Goal: Task Accomplishment & Management: Complete application form

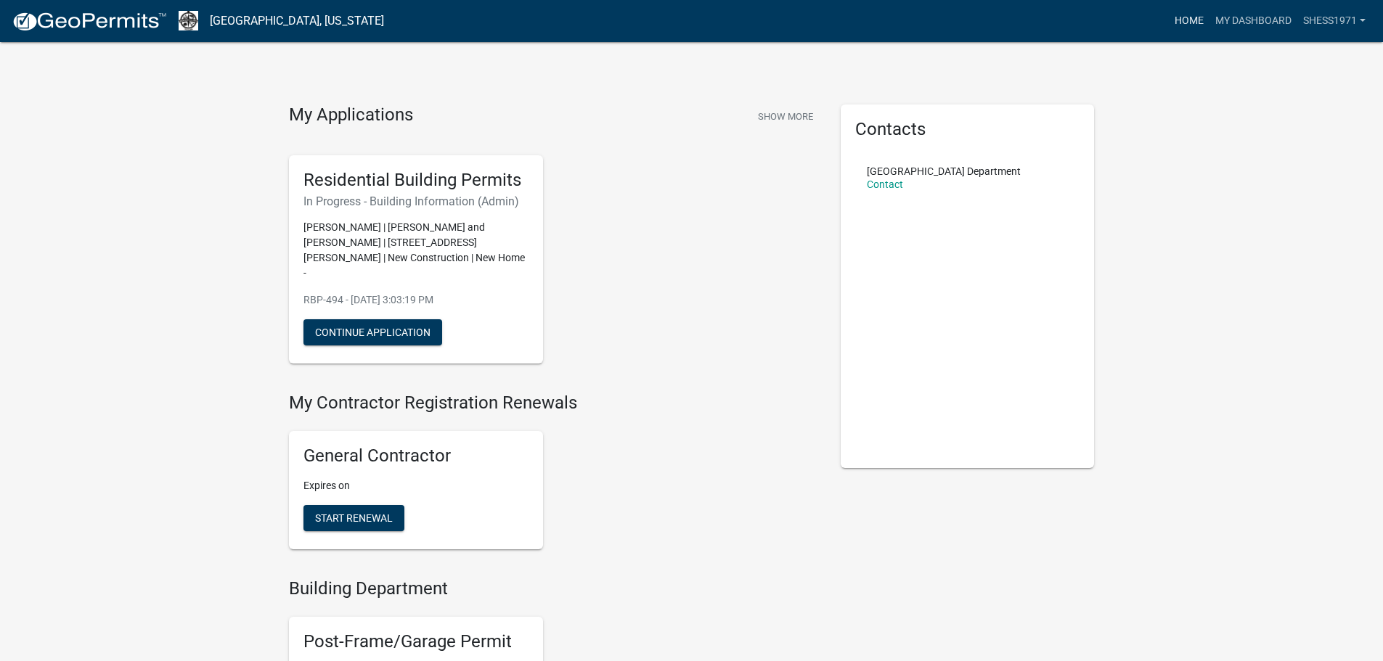
click at [1187, 23] on link "Home" at bounding box center [1189, 21] width 41 height 28
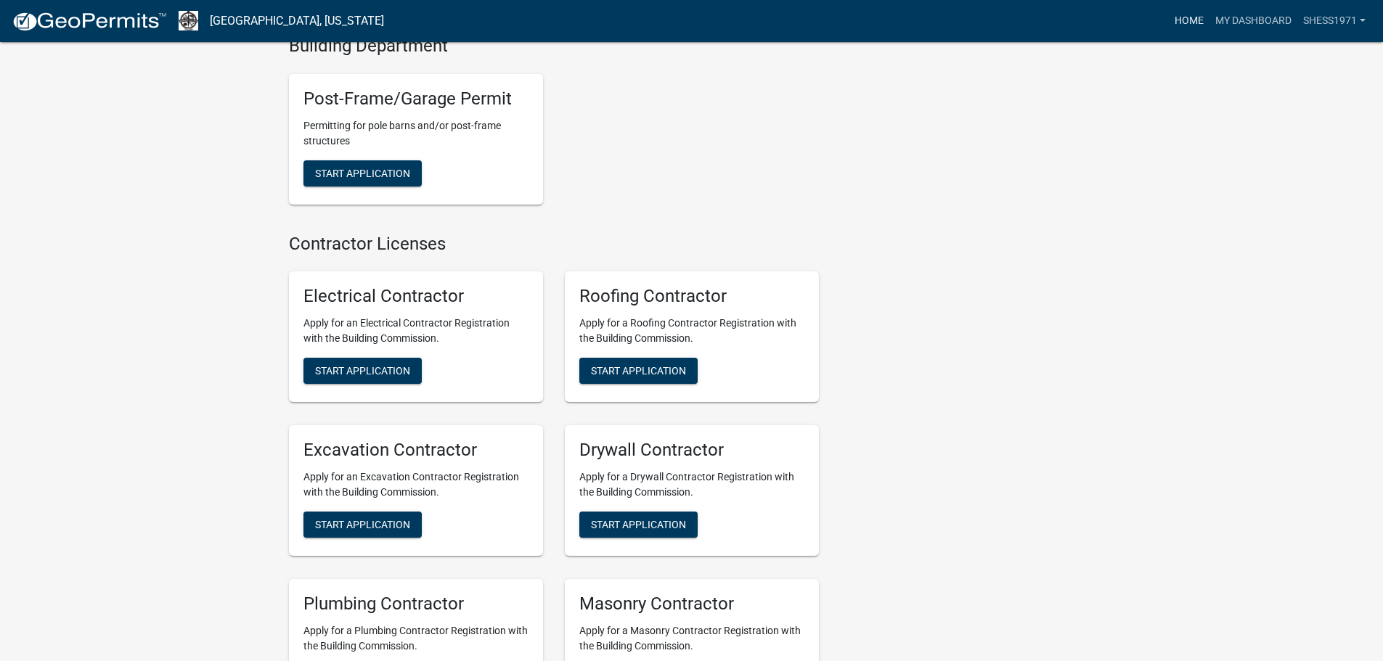
scroll to position [581, 0]
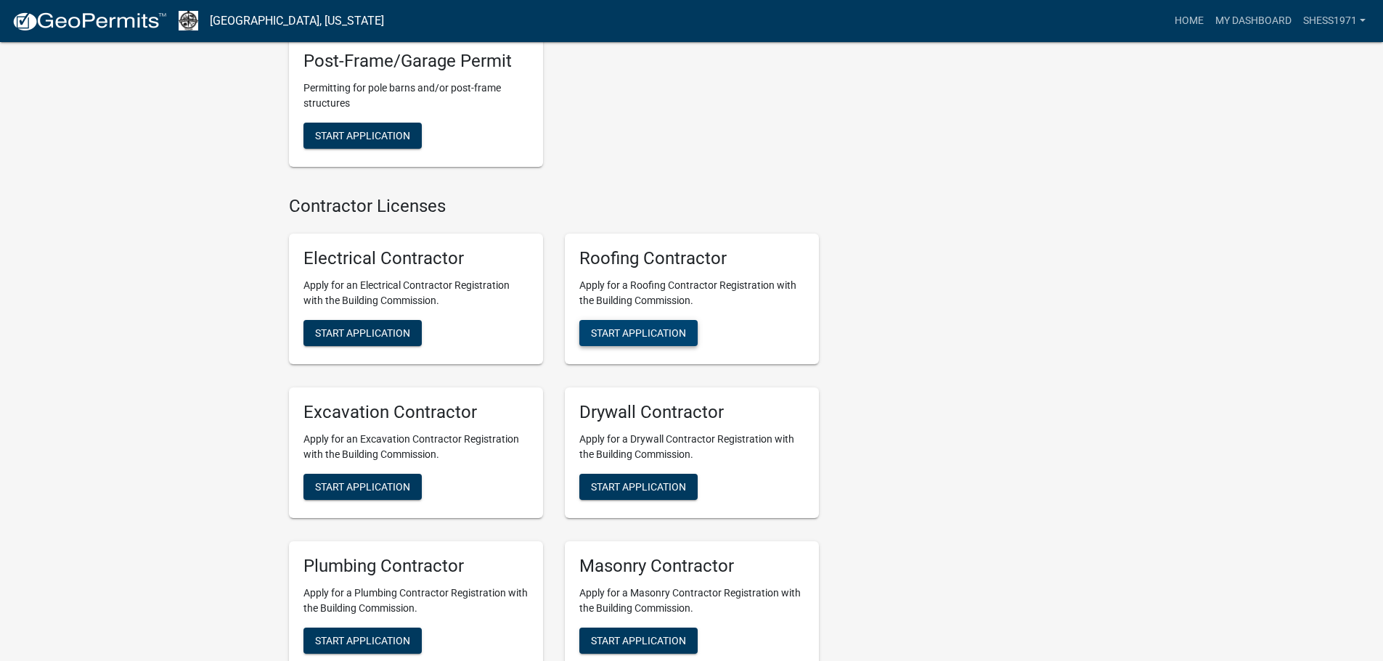
click at [642, 327] on span "Start Application" at bounding box center [638, 333] width 95 height 12
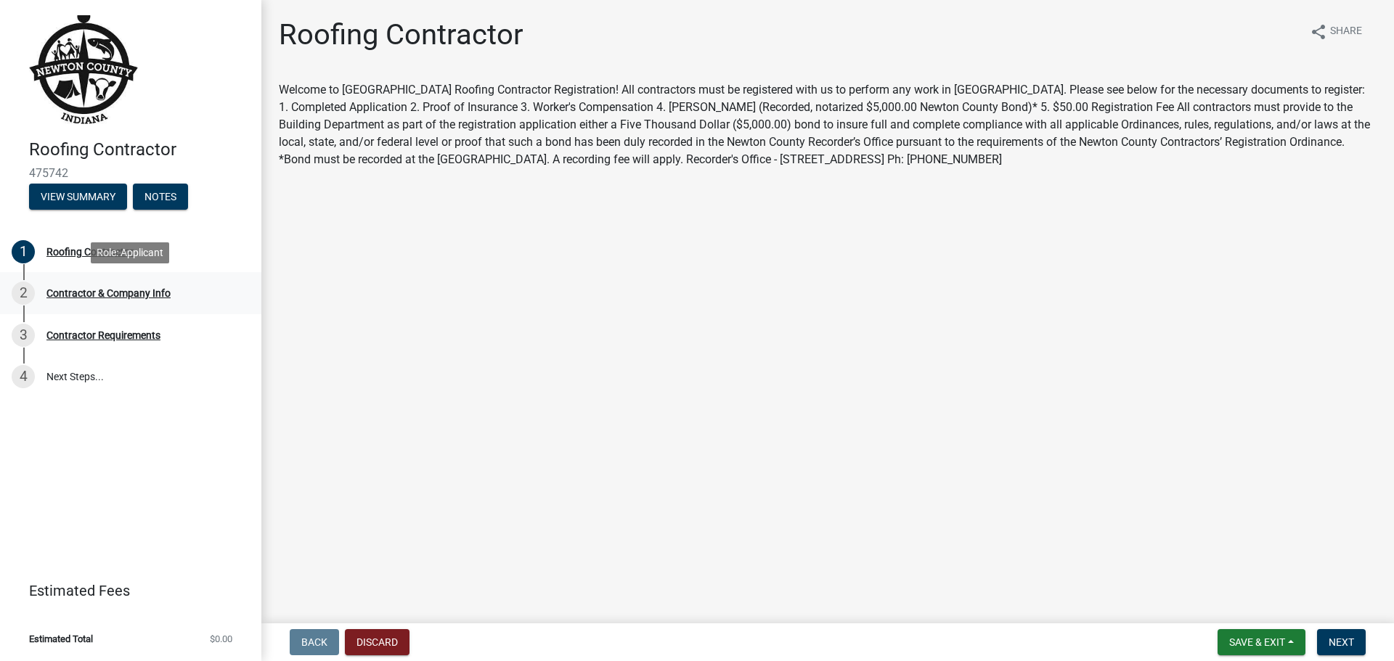
click at [97, 292] on div "Contractor & Company Info" at bounding box center [108, 293] width 124 height 10
click at [1362, 640] on button "Next" at bounding box center [1341, 642] width 49 height 26
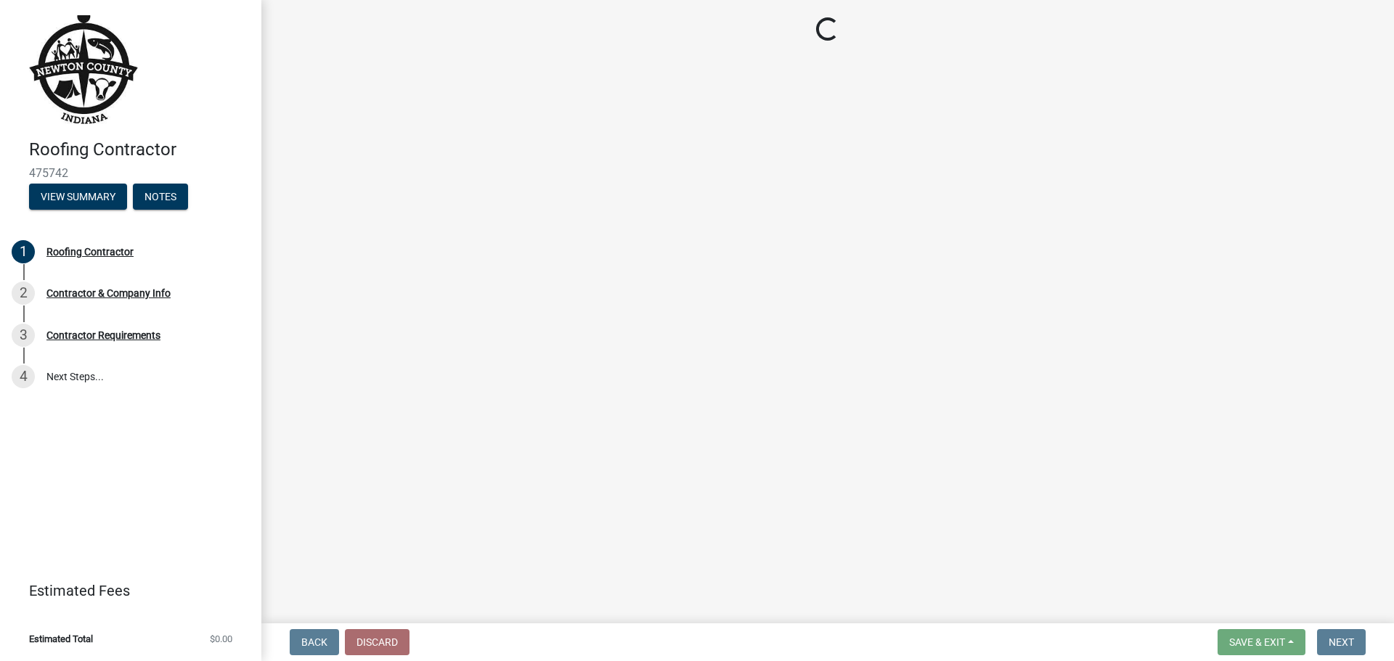
select select "IN"
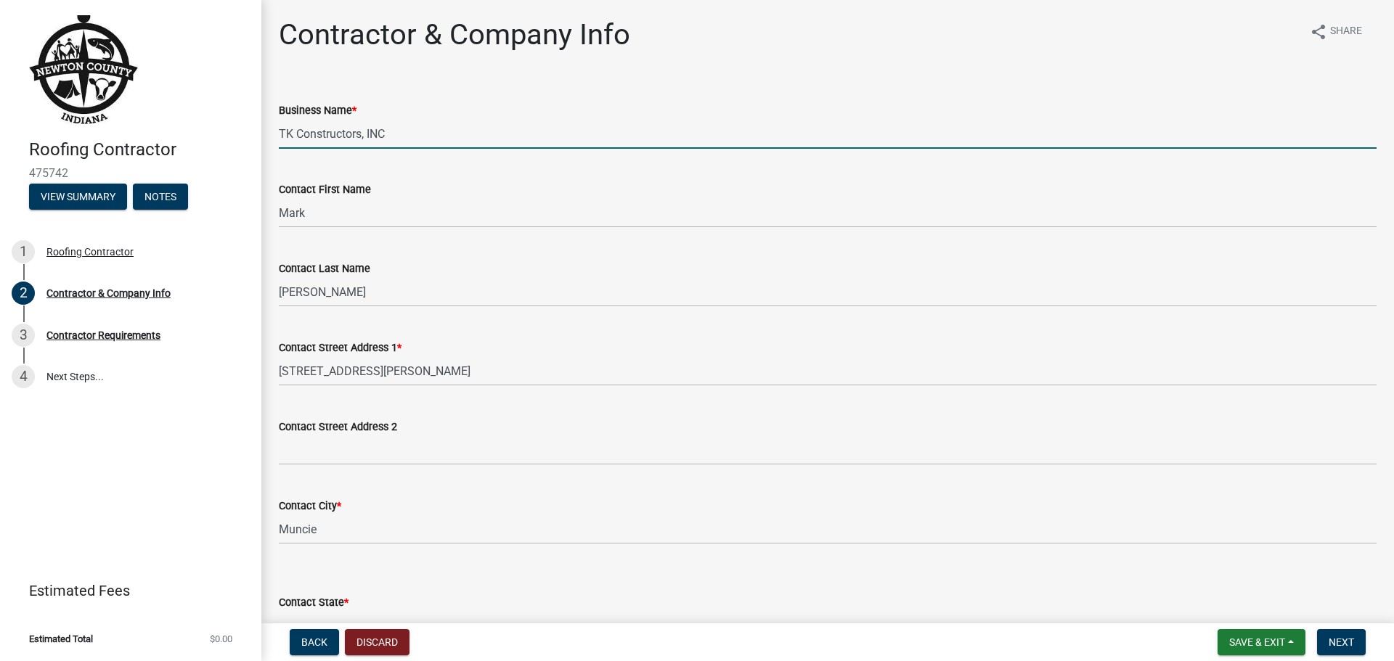
click at [401, 129] on input "TK Constructors, INC" at bounding box center [827, 134] width 1097 height 30
click at [401, 130] on input "TK Constructors, INC" at bounding box center [827, 134] width 1097 height 30
click at [413, 132] on input "TK Constructors, INC" at bounding box center [827, 134] width 1097 height 30
drag, startPoint x: 413, startPoint y: 133, endPoint x: 297, endPoint y: 130, distance: 116.2
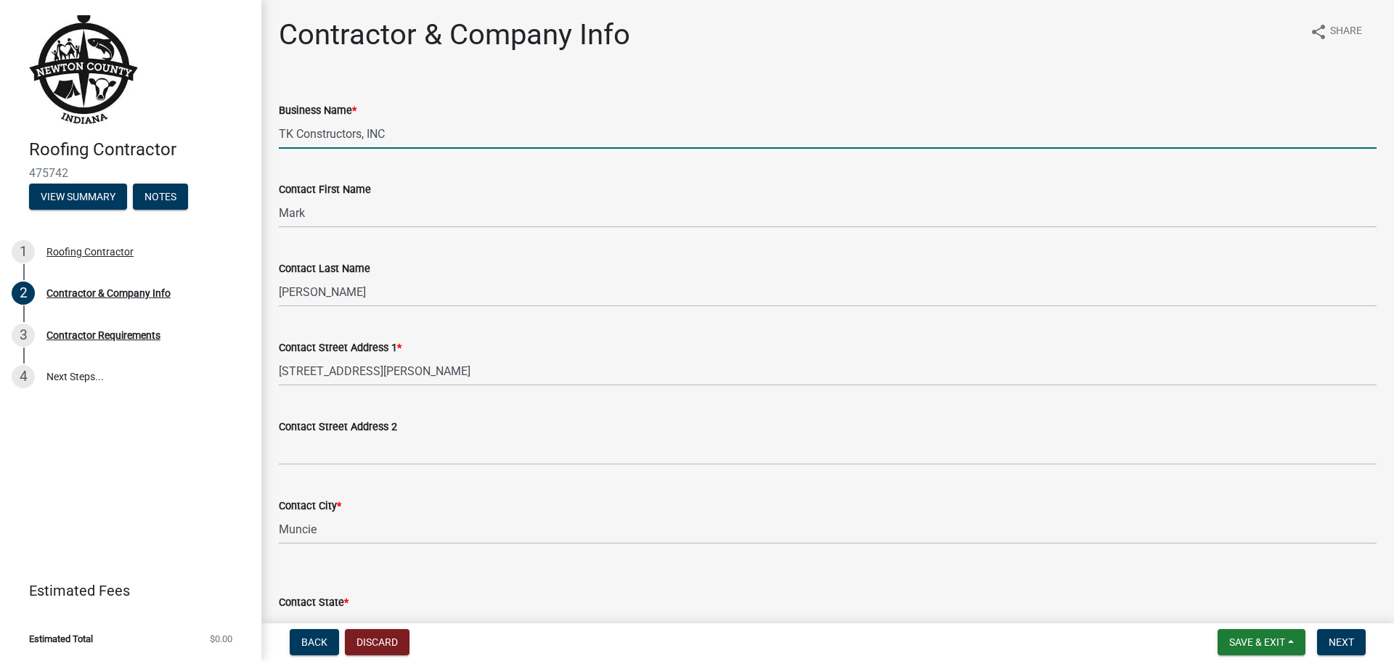
click at [297, 130] on input "TK Constructors, INC" at bounding box center [827, 134] width 1097 height 30
type input "T"
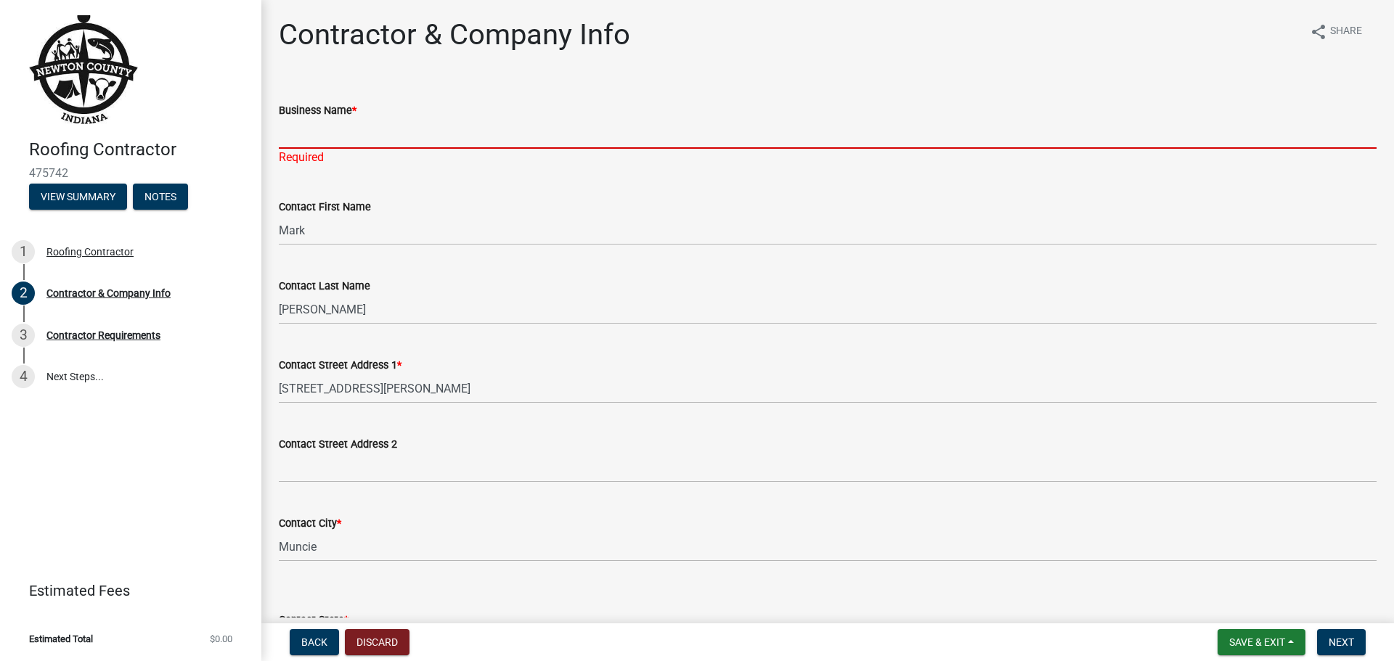
click at [370, 135] on input "Business Name *" at bounding box center [827, 134] width 1097 height 30
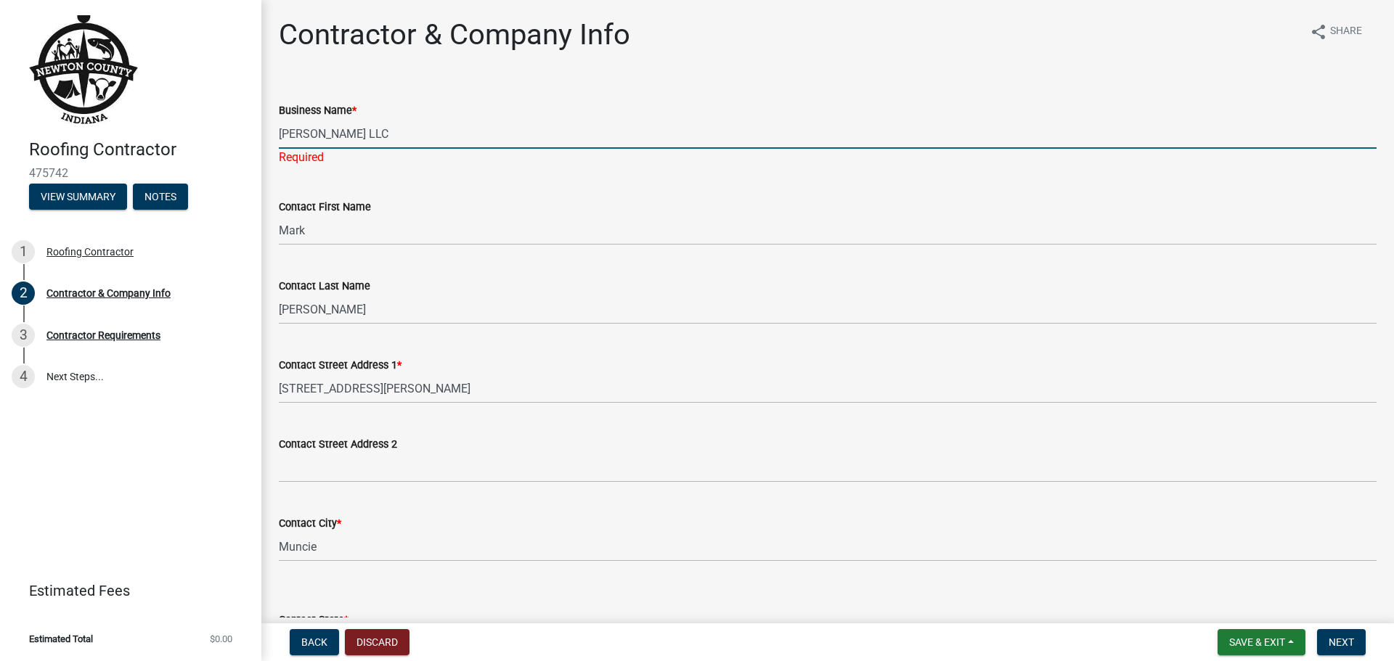
type input "[PERSON_NAME] LLC"
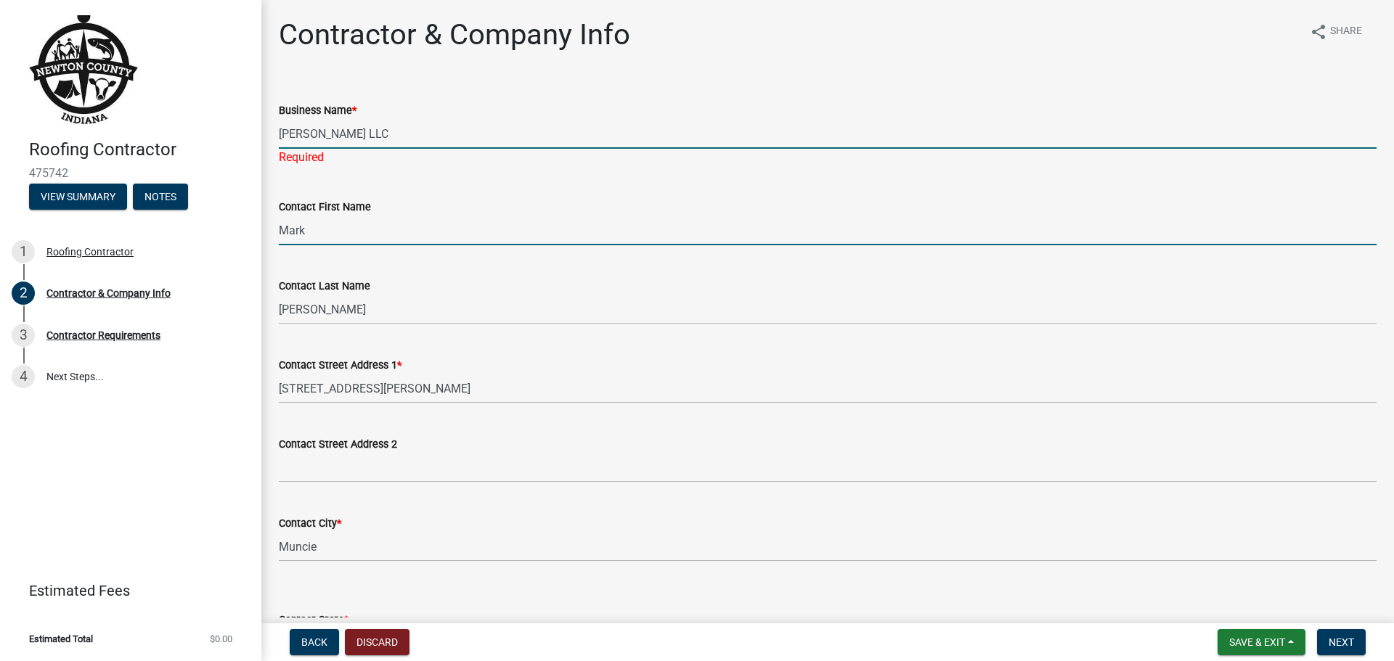
click at [363, 223] on input "Mark" at bounding box center [827, 231] width 1097 height 30
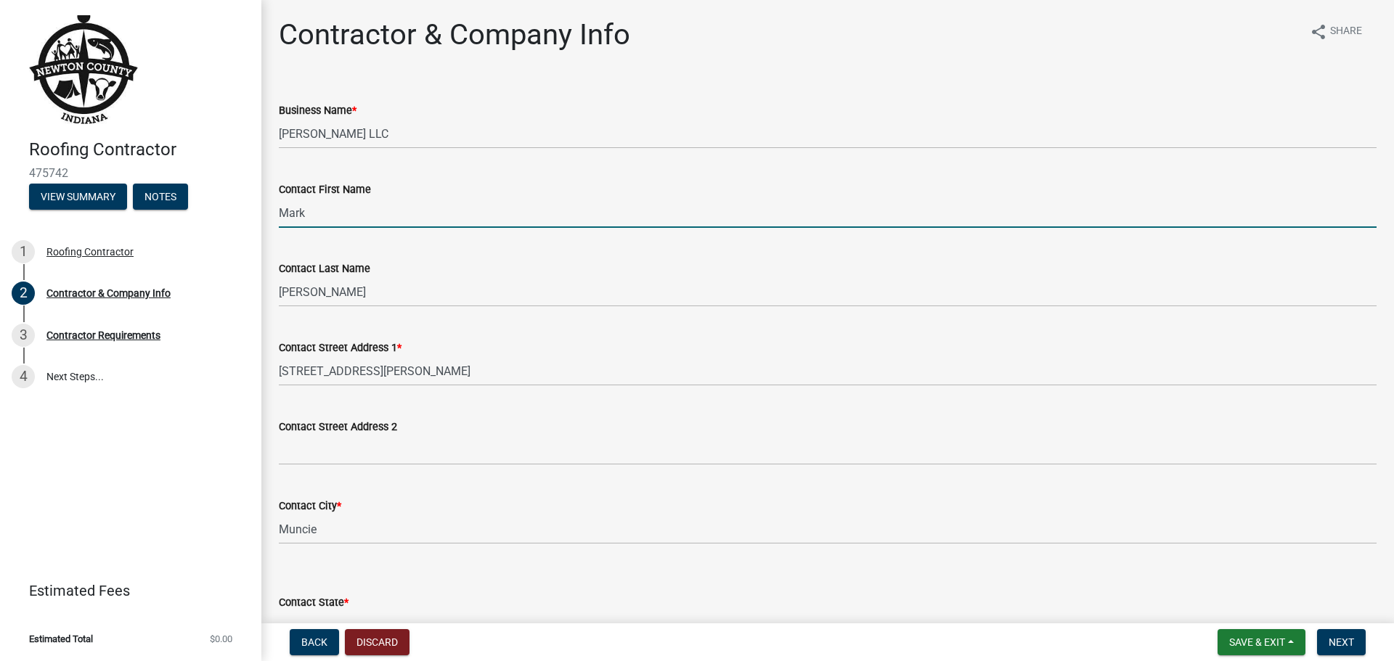
drag, startPoint x: 287, startPoint y: 212, endPoint x: 264, endPoint y: 210, distance: 23.3
click at [264, 210] on div "Contractor & Company Info share Share Business Name * [PERSON_NAME] LLC Contact…" at bounding box center [827, 539] width 1132 height 1045
type input "Selene"
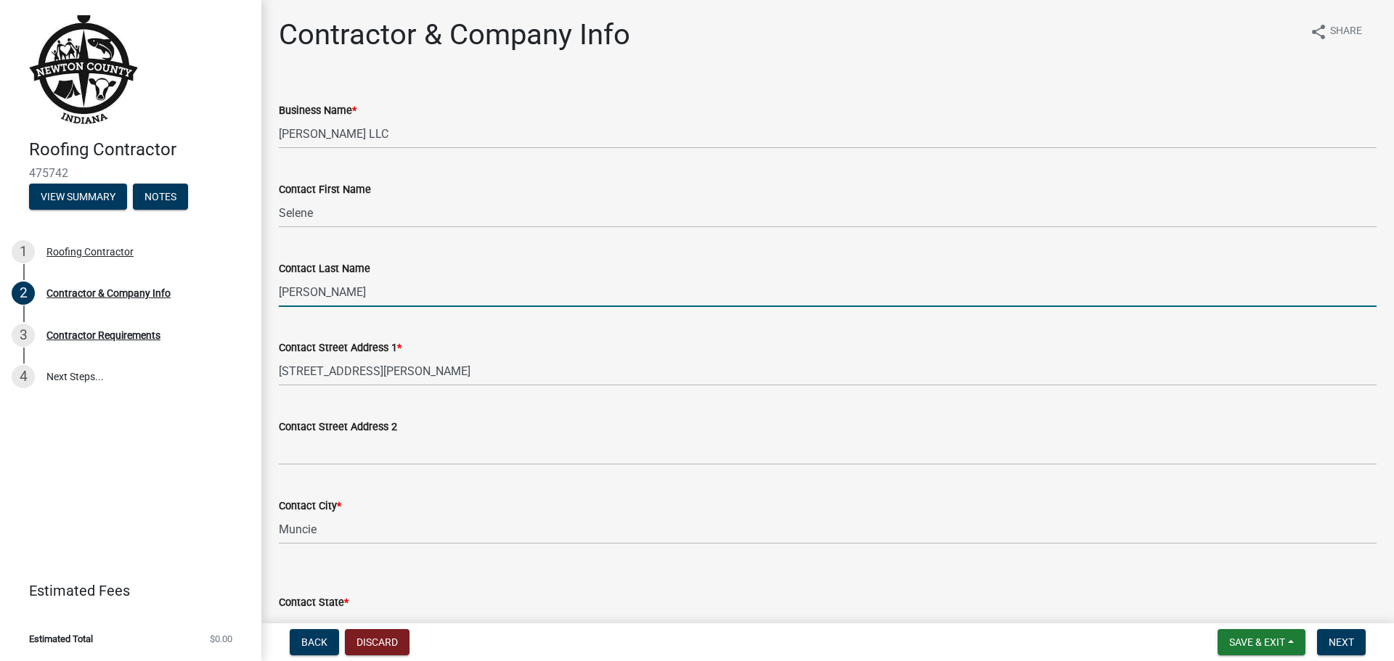
click at [332, 296] on input "[PERSON_NAME]" at bounding box center [827, 292] width 1097 height 30
drag, startPoint x: 336, startPoint y: 291, endPoint x: 270, endPoint y: 287, distance: 66.1
click at [270, 287] on div "Contact Last Name [PERSON_NAME]" at bounding box center [827, 274] width 1119 height 68
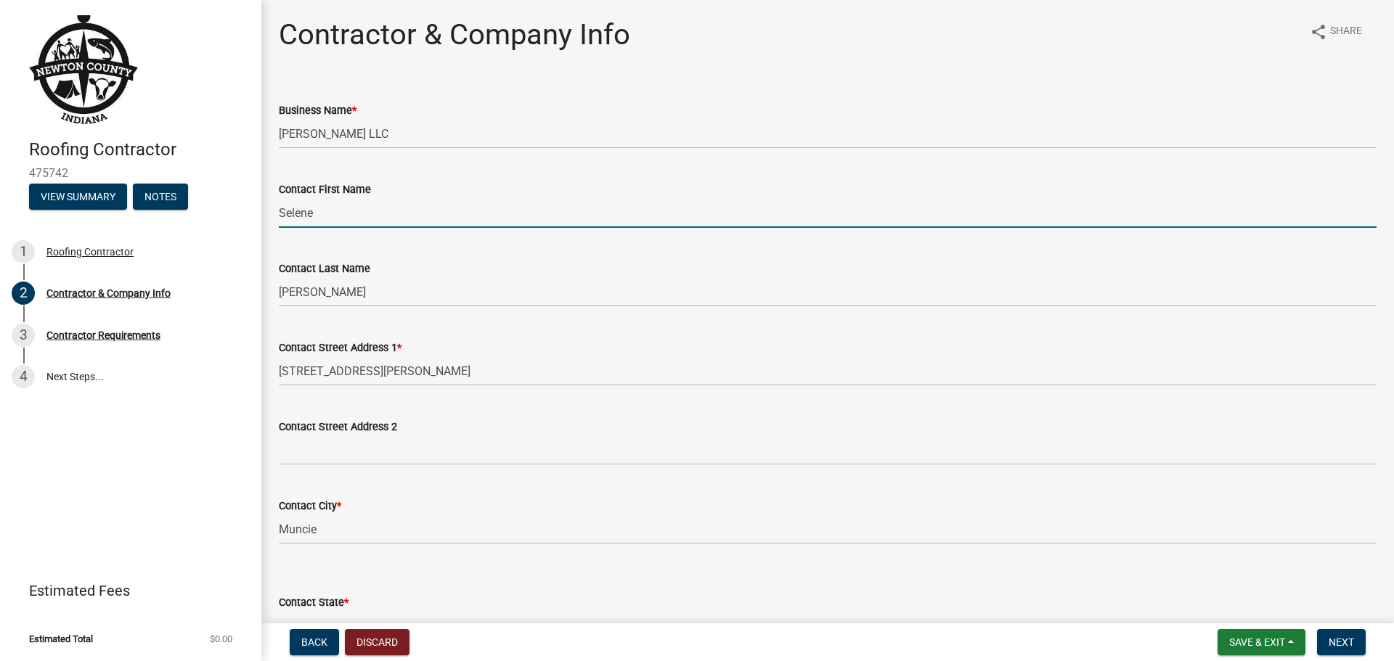
click at [316, 216] on input "Selene" at bounding box center [827, 213] width 1097 height 30
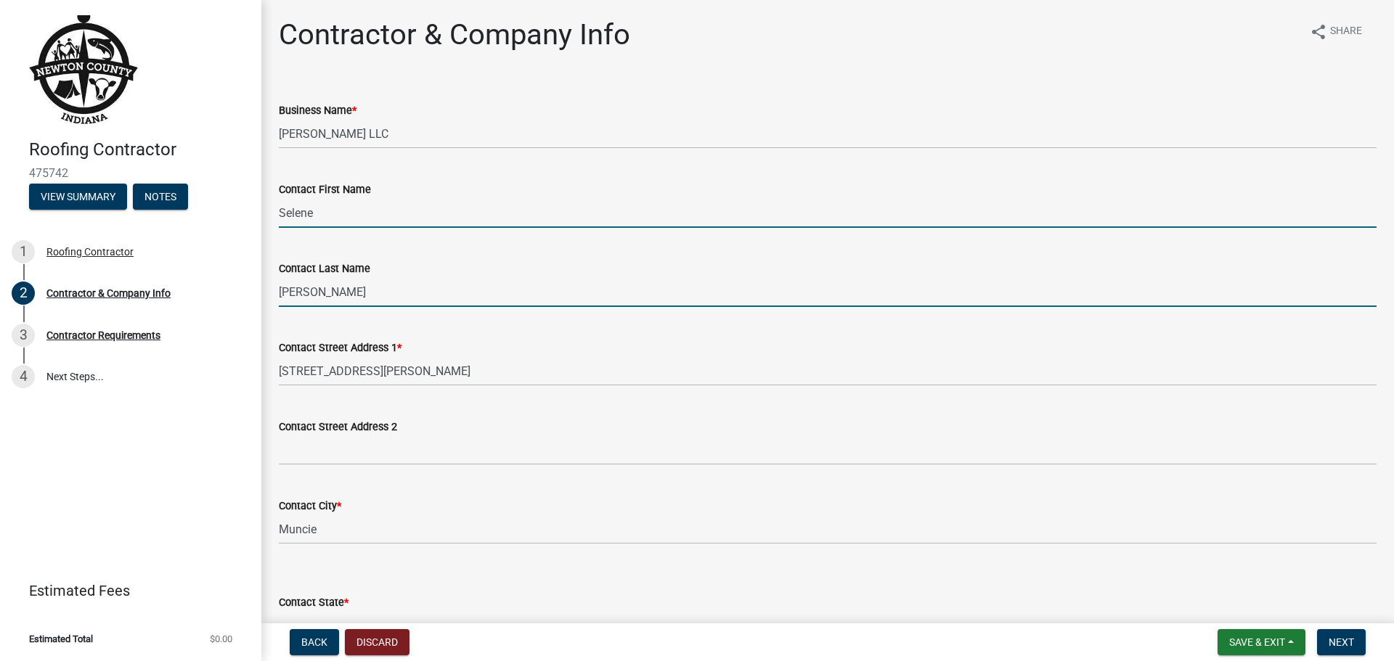
click at [335, 290] on input "[PERSON_NAME]" at bounding box center [827, 292] width 1097 height 30
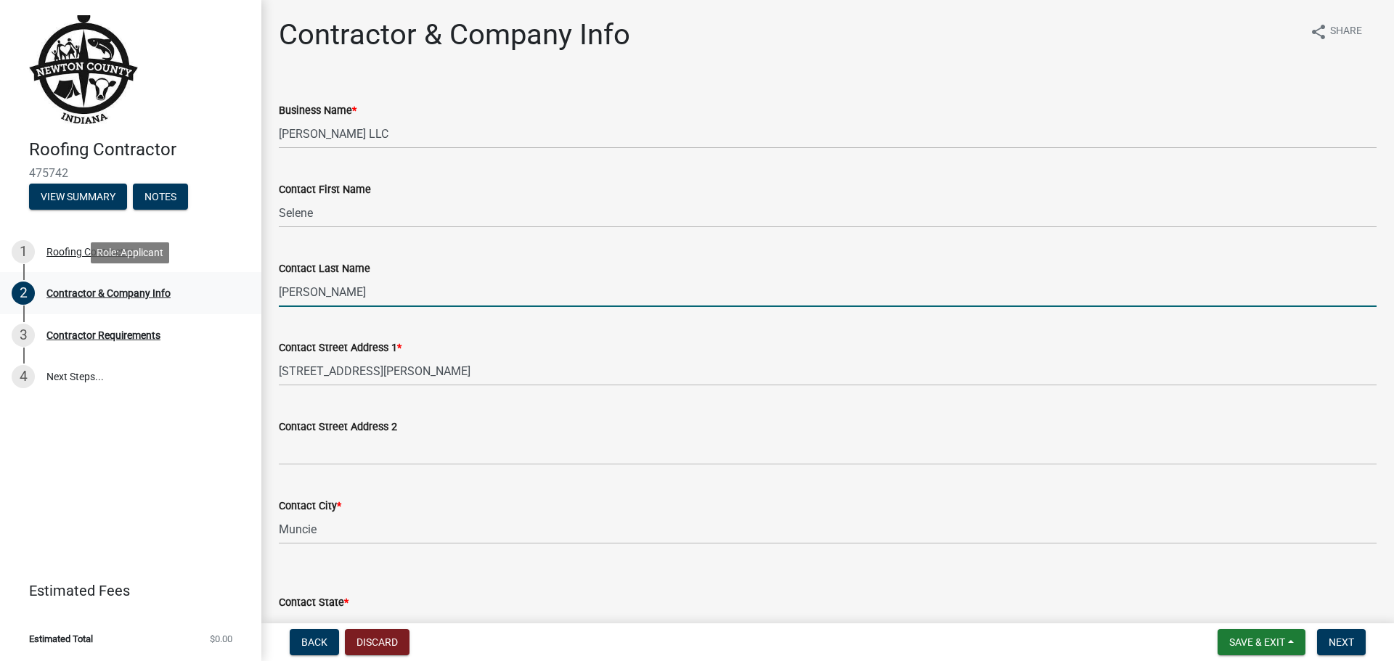
drag, startPoint x: 335, startPoint y: 290, endPoint x: 257, endPoint y: 286, distance: 77.8
click at [257, 286] on div "Roofing Contractor 475742 View Summary Notes 1 Roofing Contractor 2 Contractor …" at bounding box center [697, 330] width 1394 height 661
type input "[PERSON_NAME]"
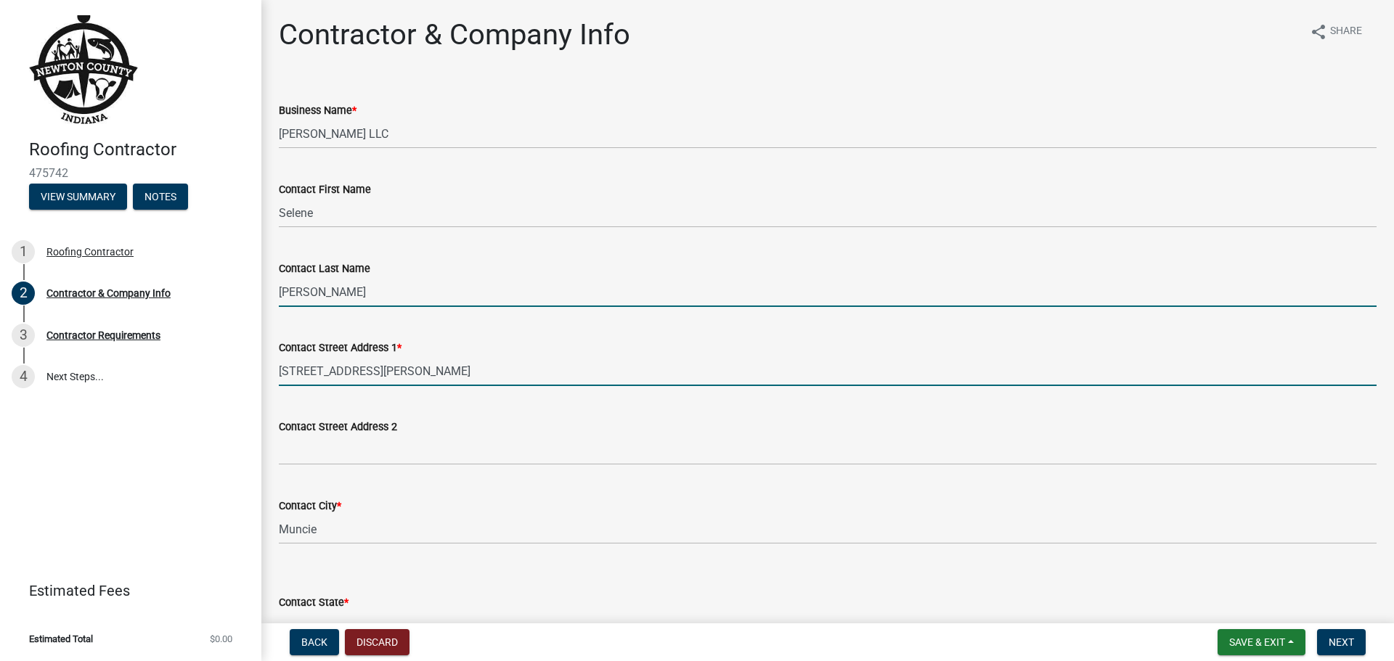
click at [394, 372] on input "[STREET_ADDRESS][PERSON_NAME]" at bounding box center [827, 371] width 1097 height 30
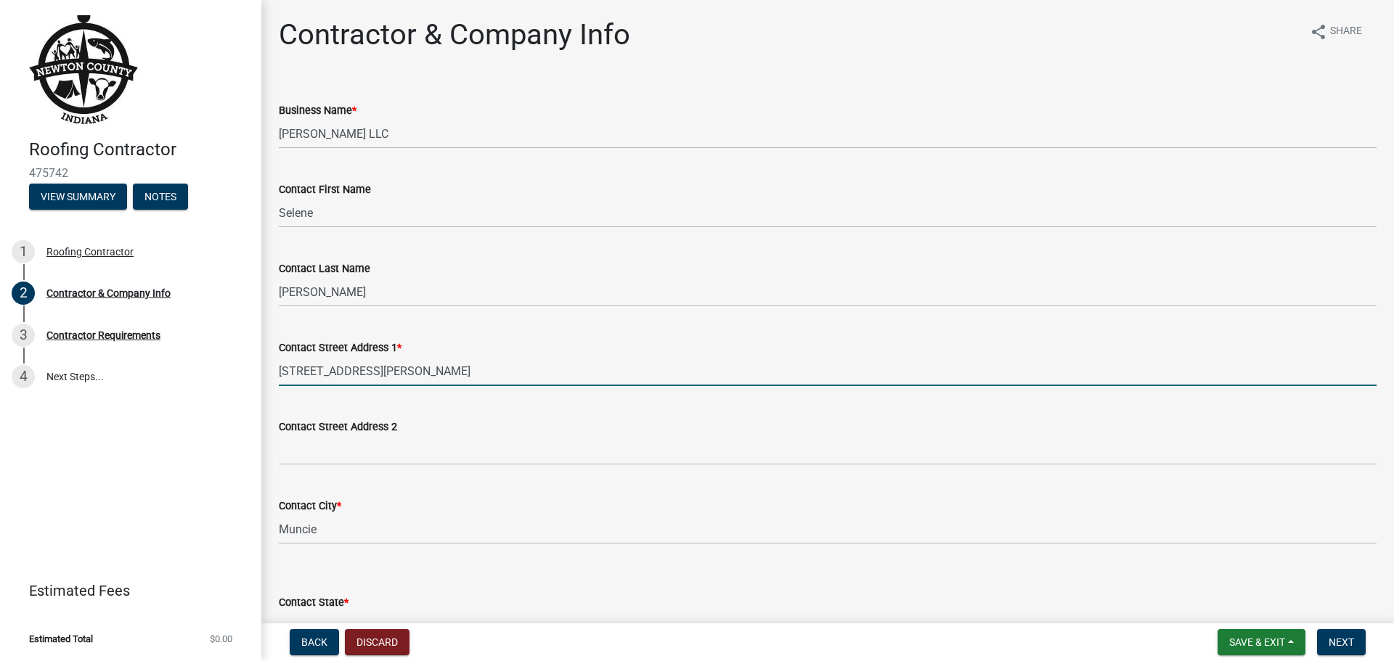
click at [401, 372] on input "[STREET_ADDRESS][PERSON_NAME]" at bounding box center [827, 371] width 1097 height 30
drag, startPoint x: 401, startPoint y: 372, endPoint x: 264, endPoint y: 360, distance: 137.7
click at [264, 360] on div "Contractor & Company Info share Share Business Name * [PERSON_NAME] LLC Contact…" at bounding box center [827, 539] width 1132 height 1045
type input "[STREET_ADDRESS]"
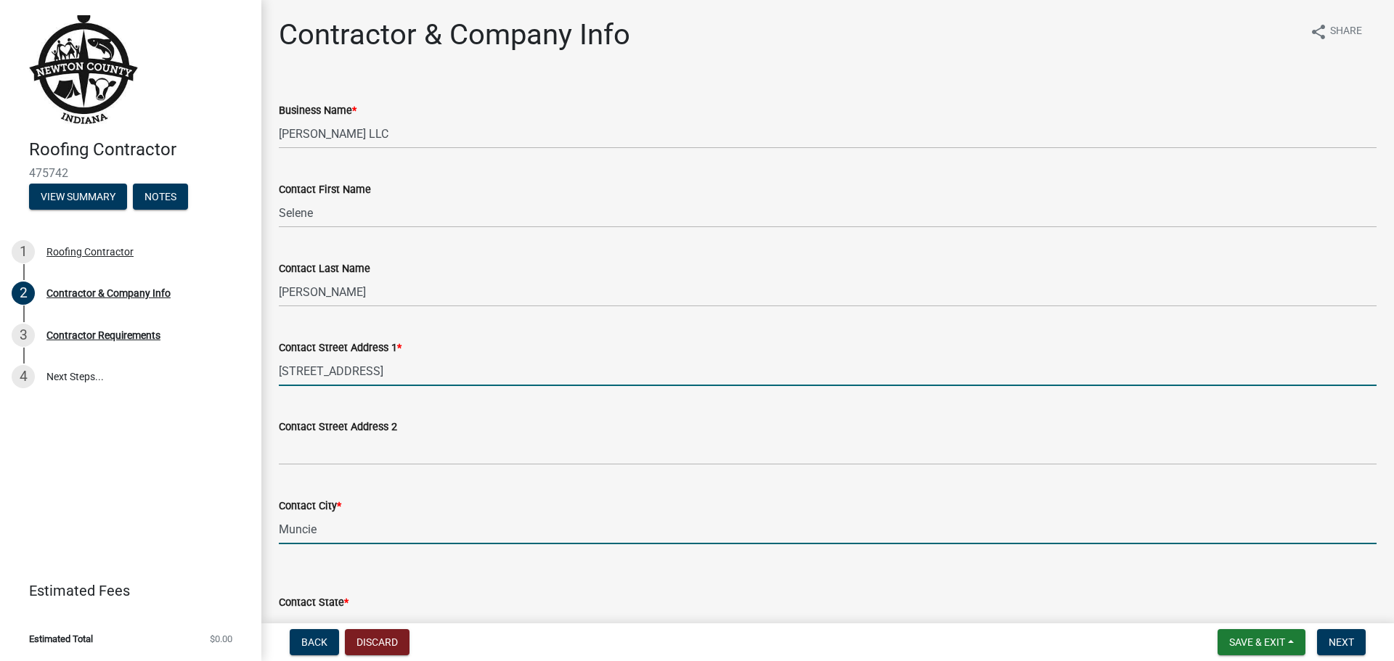
click at [326, 530] on input "Muncie" at bounding box center [827, 530] width 1097 height 30
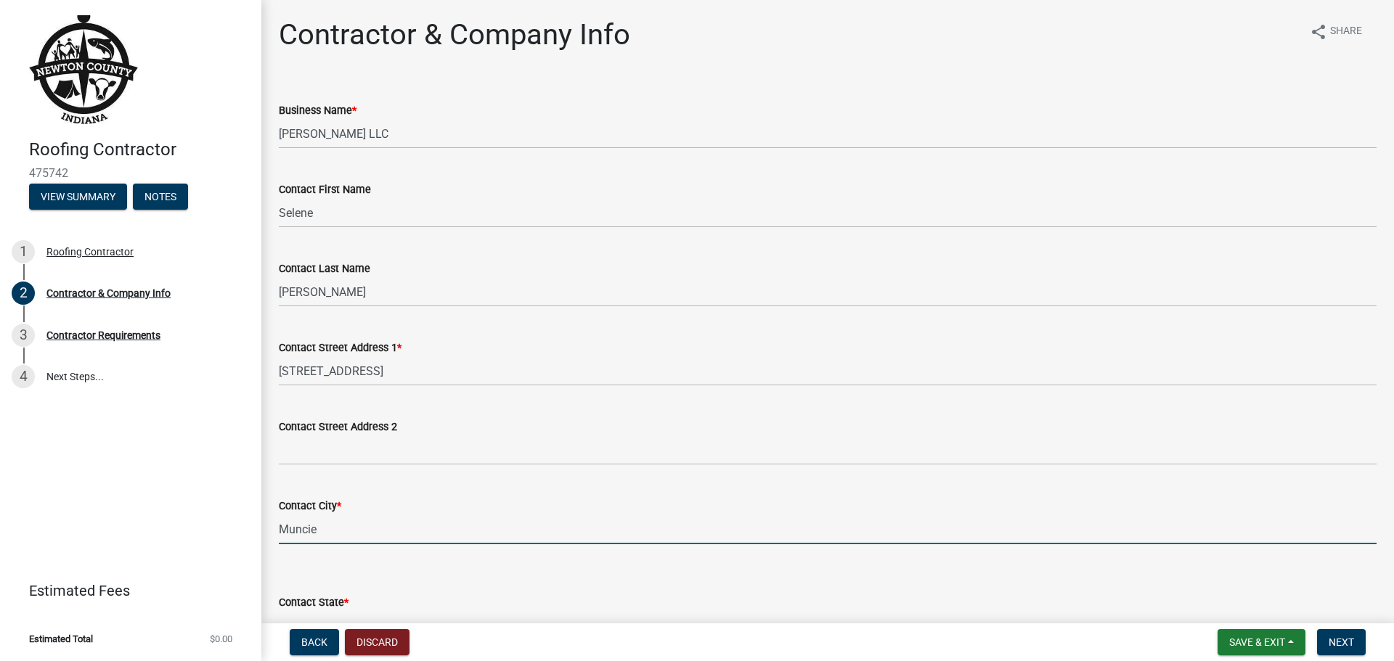
click at [326, 530] on input "Muncie" at bounding box center [827, 530] width 1097 height 30
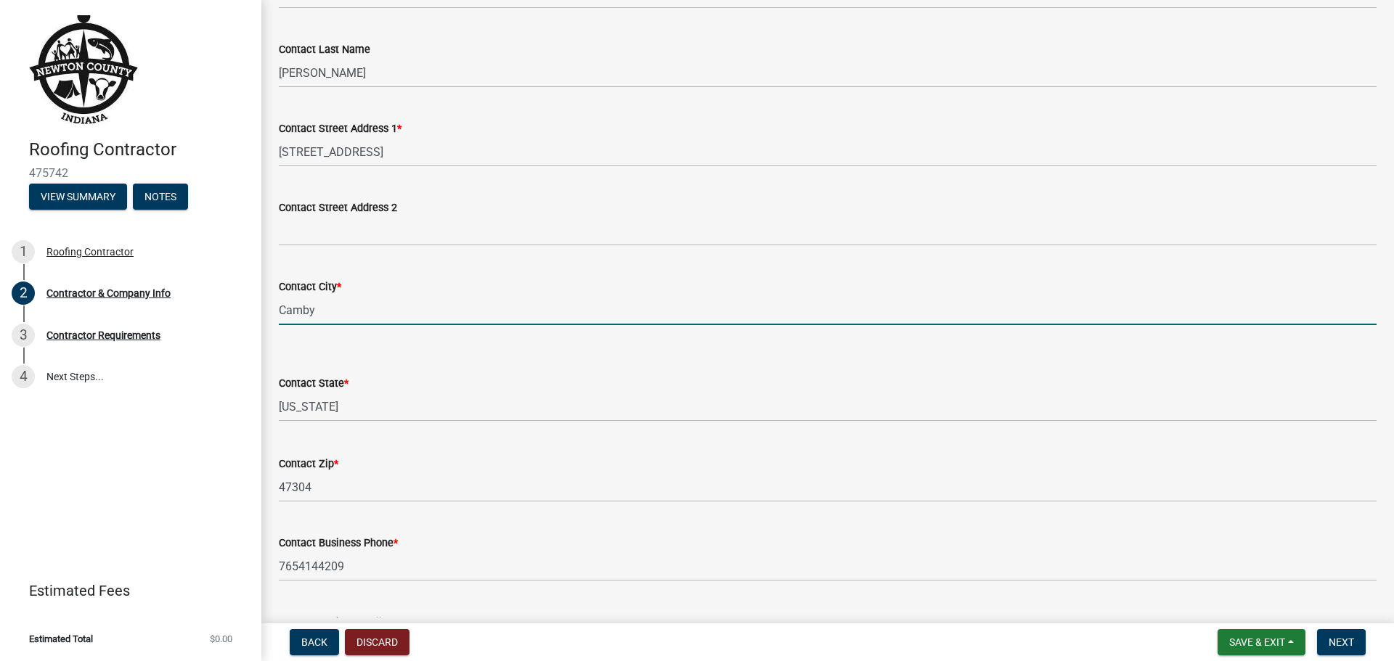
scroll to position [290, 0]
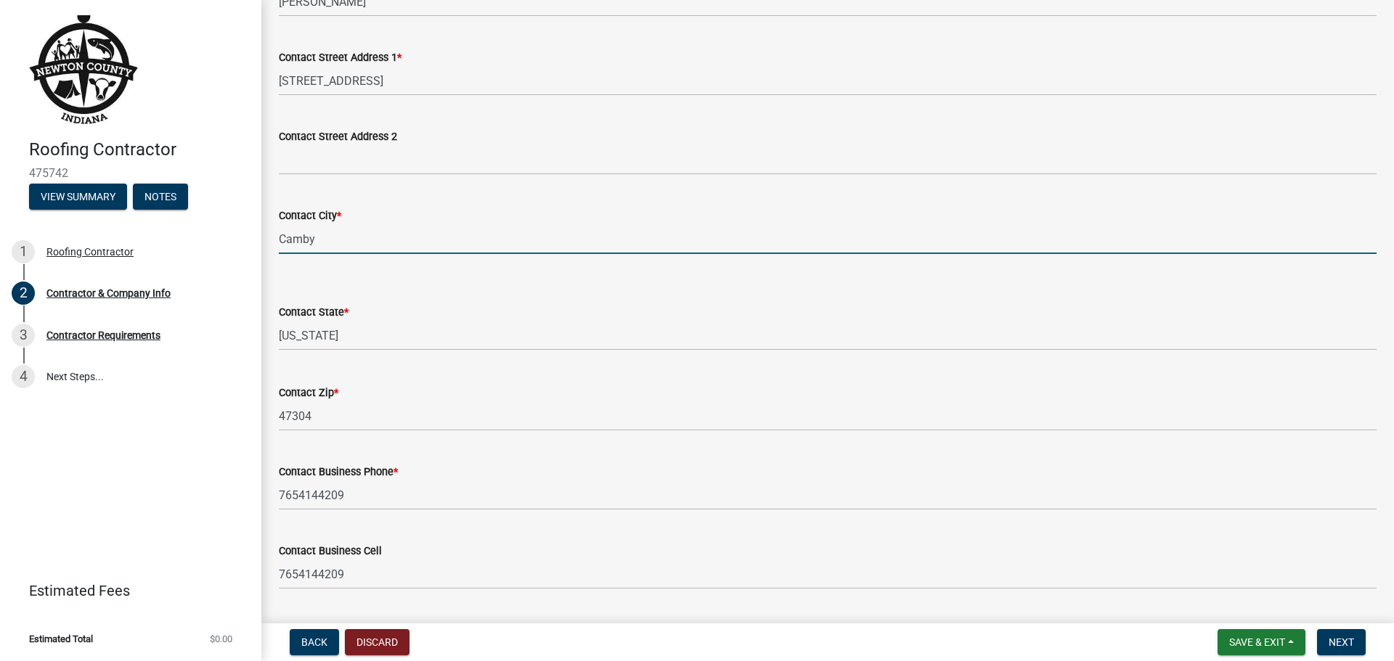
type input "Camby"
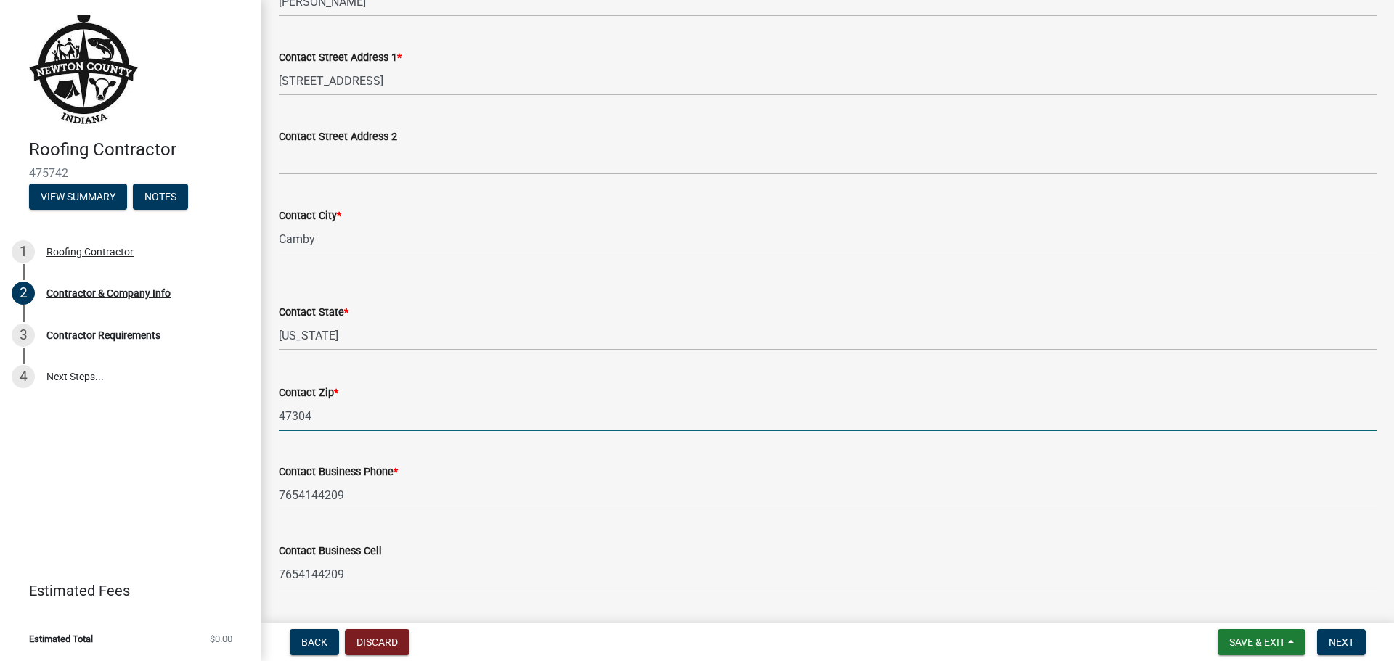
click at [339, 420] on input "47304" at bounding box center [827, 416] width 1097 height 30
type input "46113"
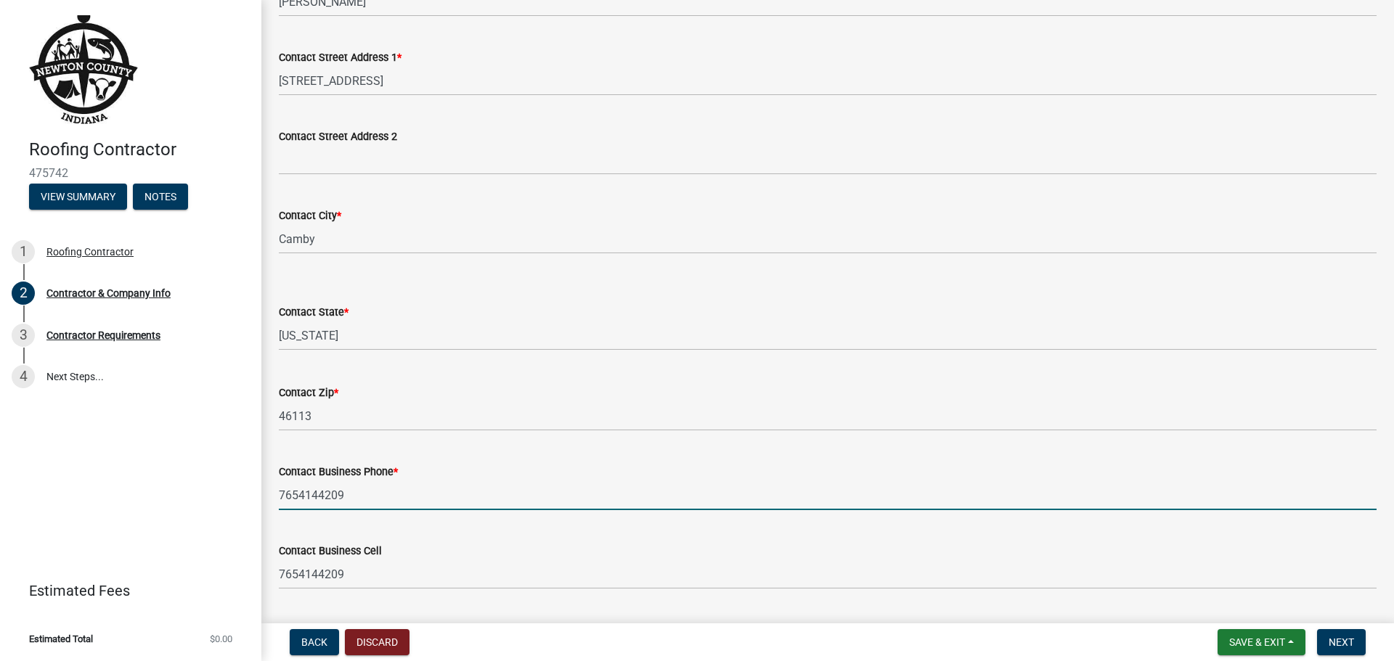
click at [372, 496] on input "7654144209" at bounding box center [827, 495] width 1097 height 30
drag, startPoint x: 370, startPoint y: 496, endPoint x: 285, endPoint y: 496, distance: 85.6
click at [285, 496] on input "7654144209" at bounding box center [827, 495] width 1097 height 30
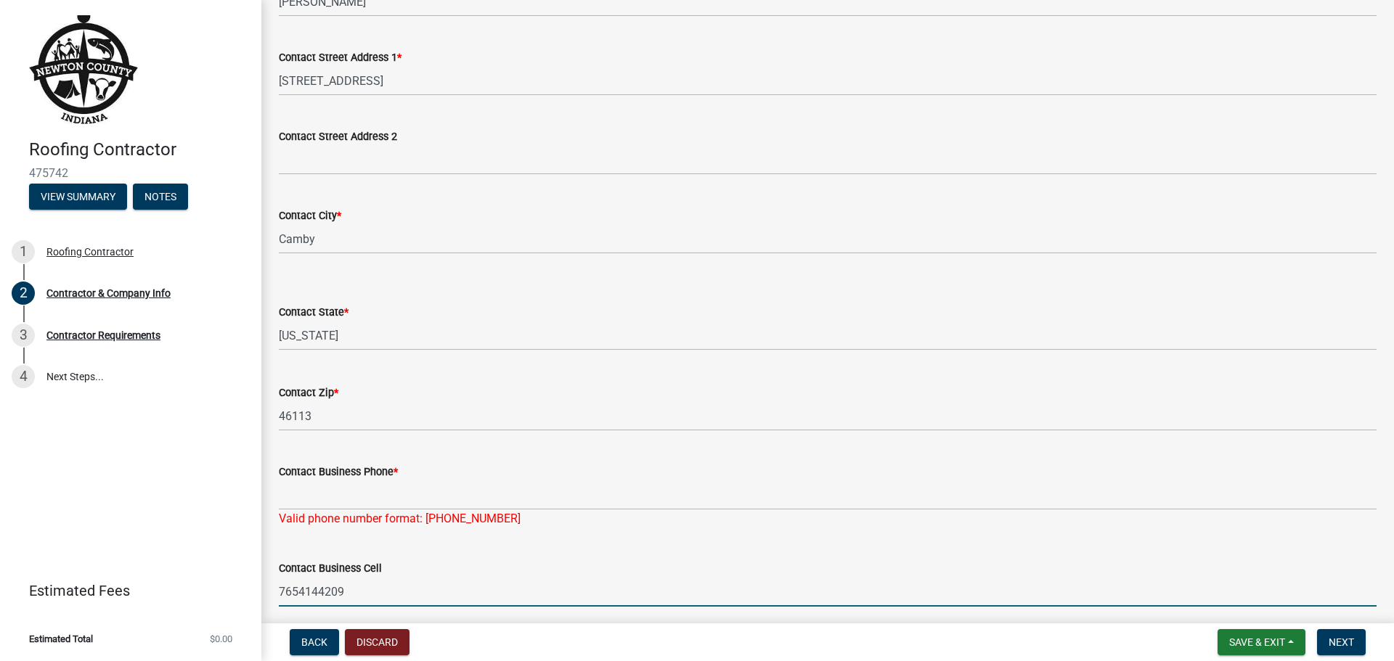
click at [361, 568] on form "Contact Business Cell [PHONE_NUMBER]" at bounding box center [827, 583] width 1097 height 47
click at [351, 586] on input "7654144209" at bounding box center [827, 592] width 1097 height 30
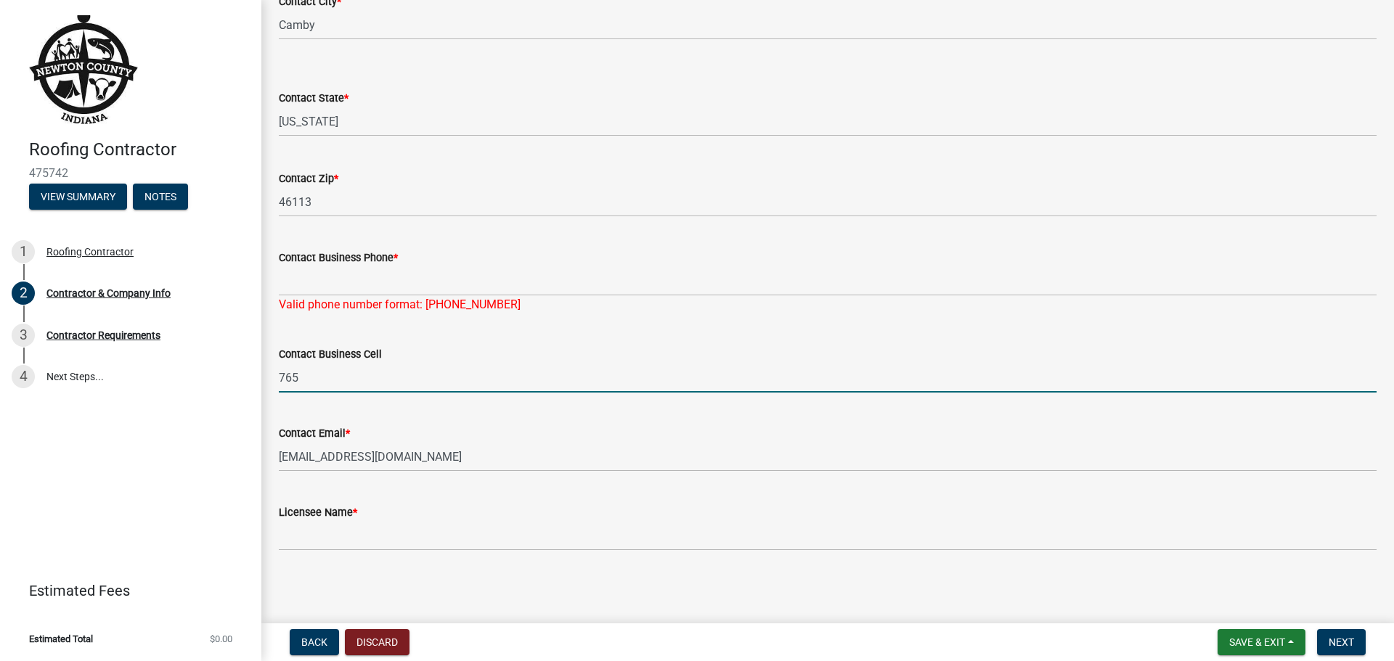
scroll to position [506, 0]
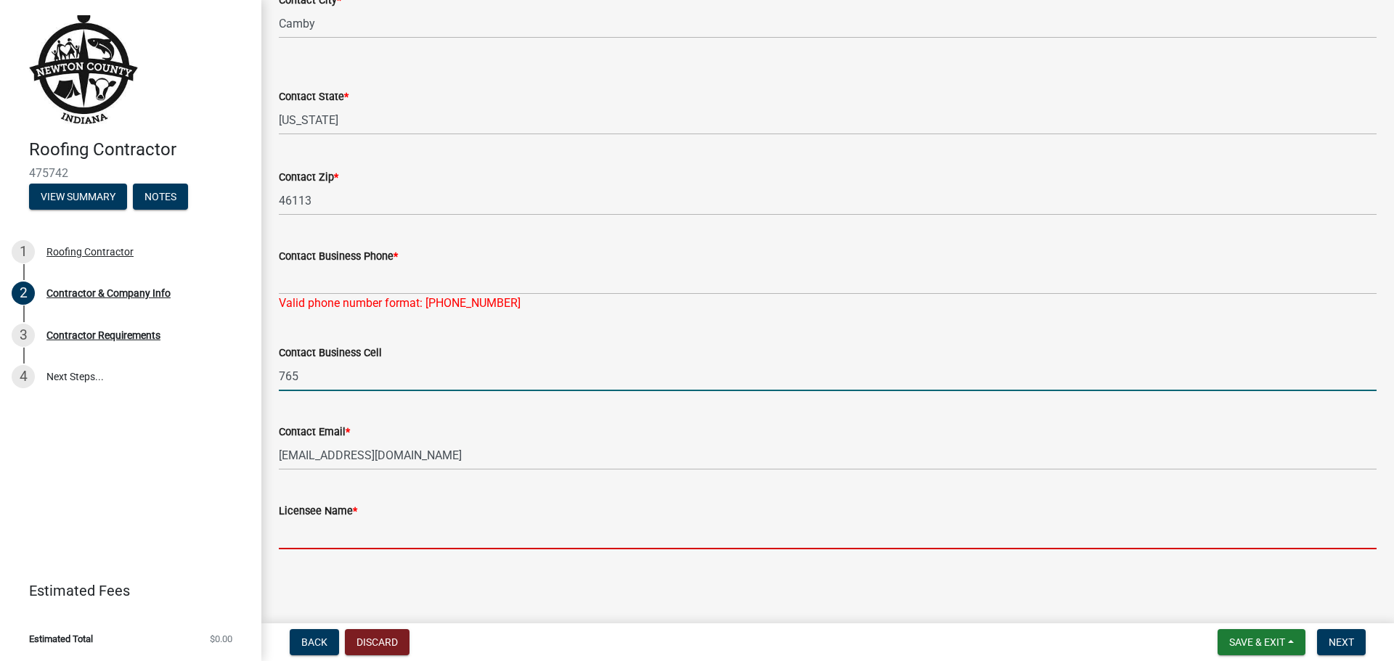
click at [383, 549] on input "Licensee Name *" at bounding box center [827, 535] width 1097 height 30
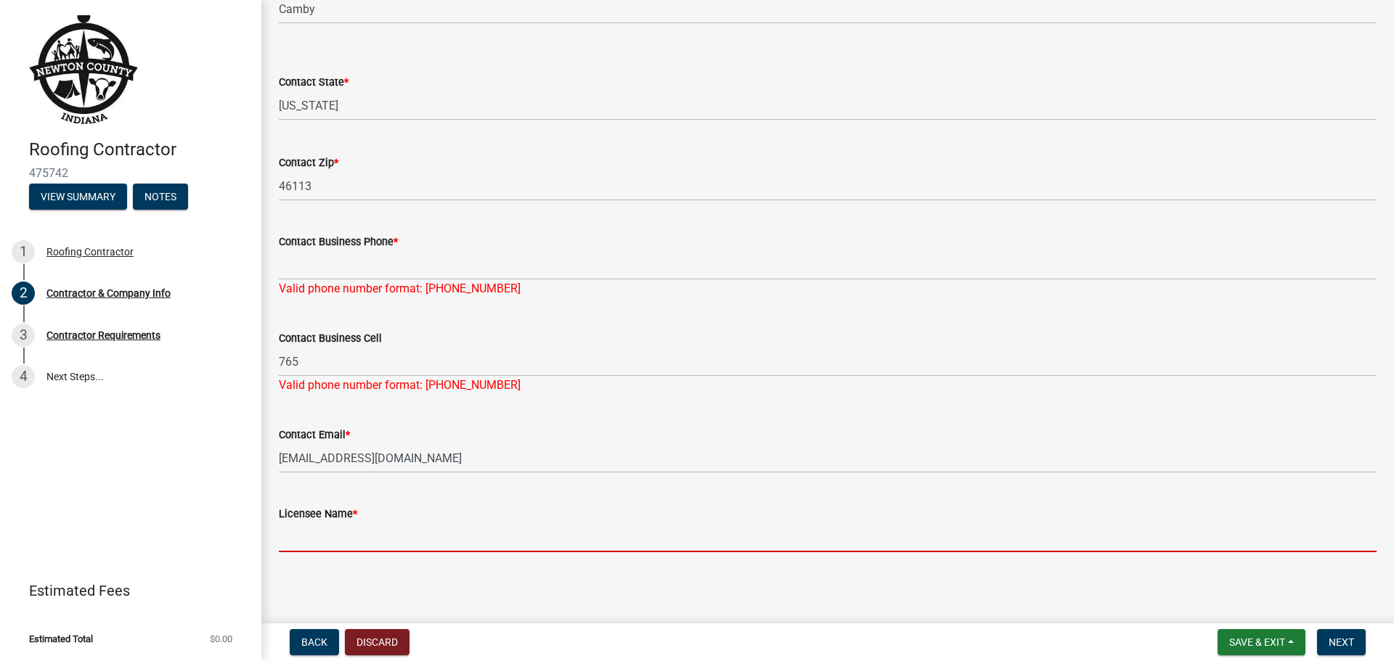
scroll to position [523, 0]
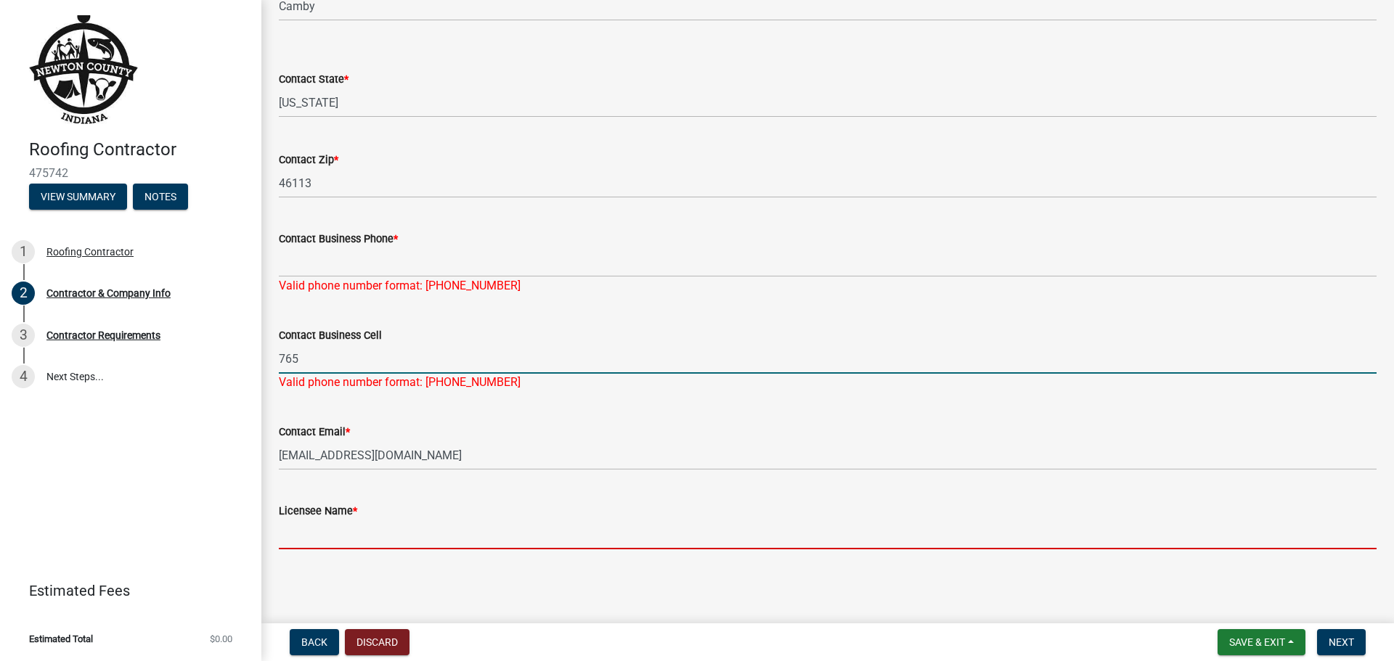
click at [316, 359] on input "765" at bounding box center [827, 359] width 1097 height 30
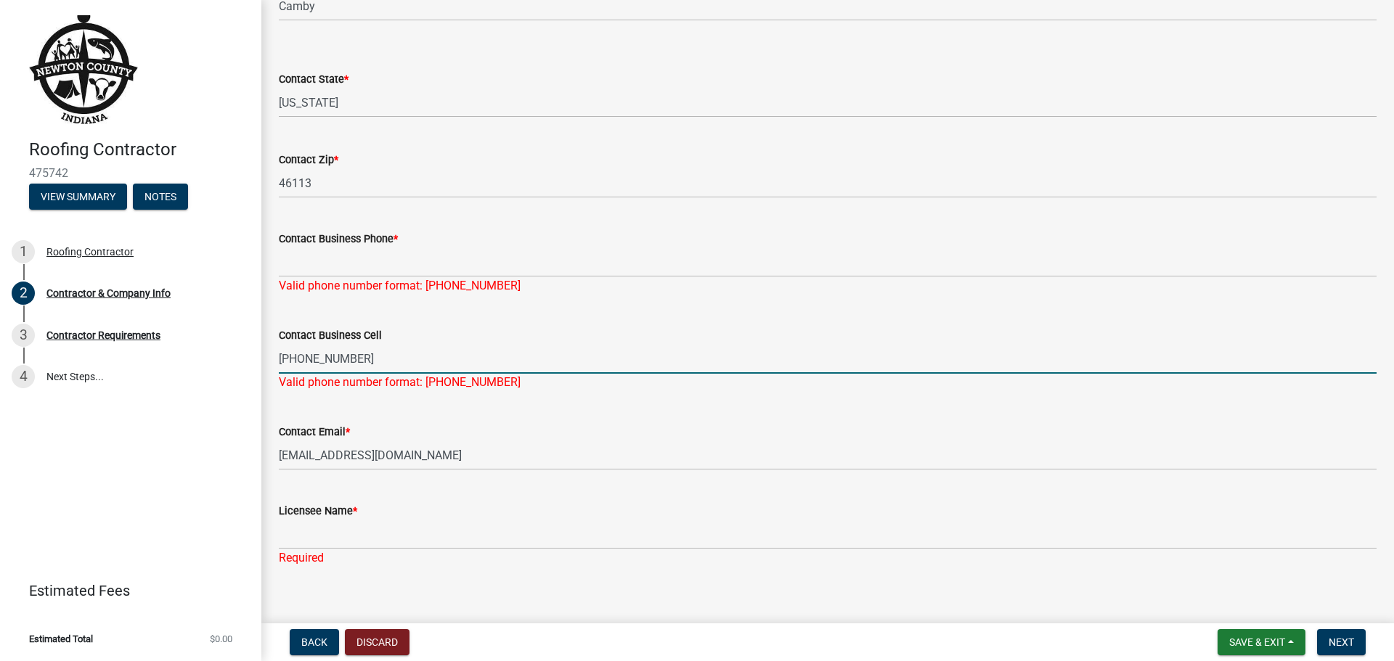
type input "[PHONE_NUMBER]"
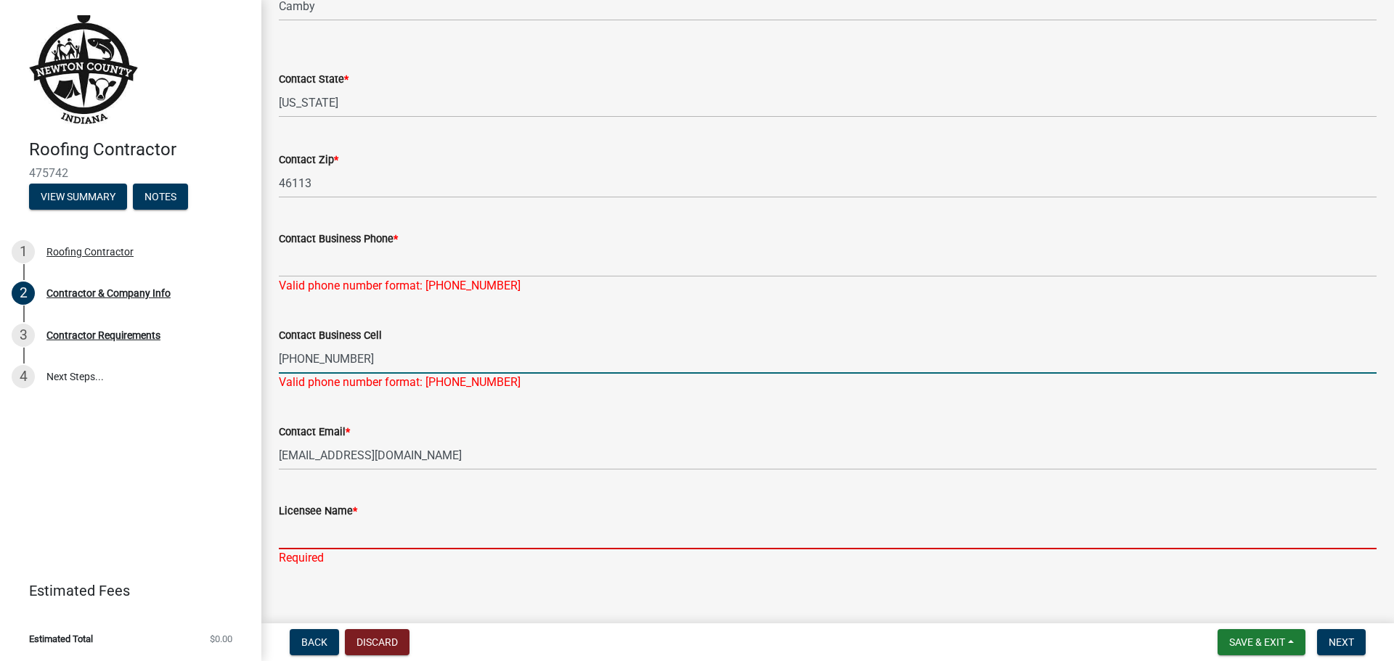
click at [363, 542] on div "Licensee Name * Required" at bounding box center [827, 524] width 1097 height 85
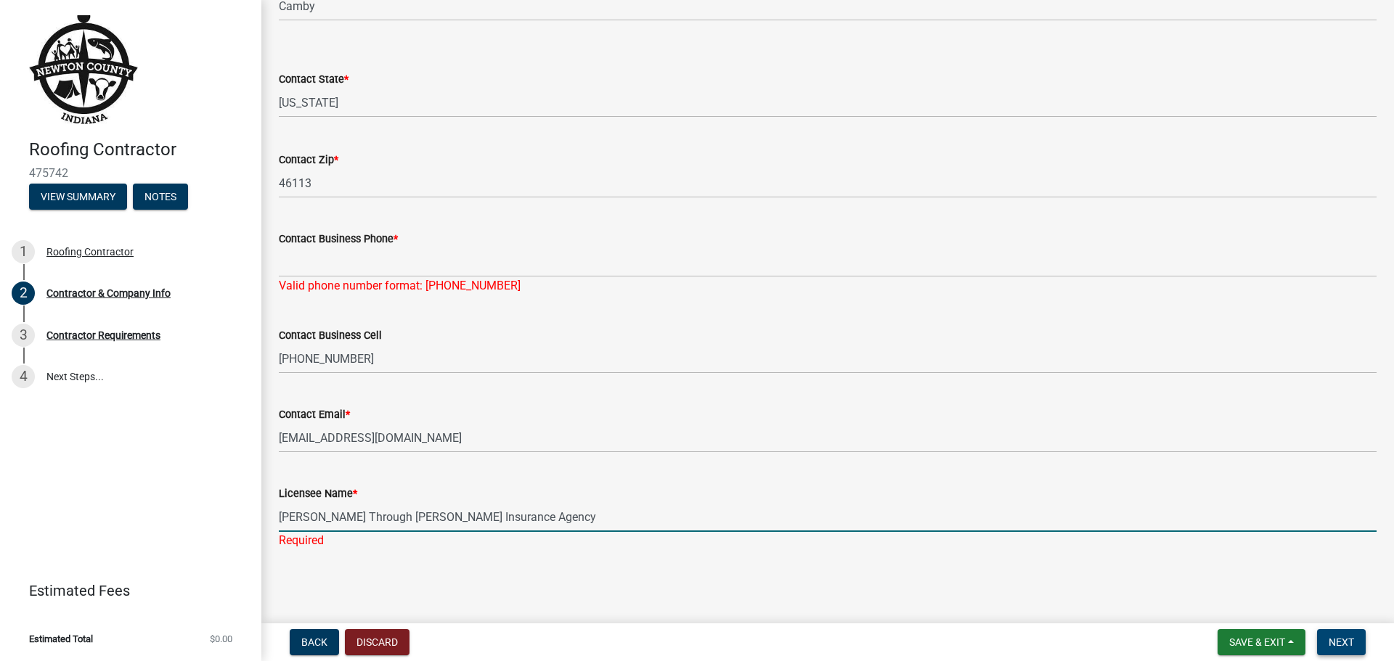
type input "[PERSON_NAME] Through [PERSON_NAME] Insurance Agency"
click at [1338, 643] on span "Next" at bounding box center [1340, 643] width 25 height 12
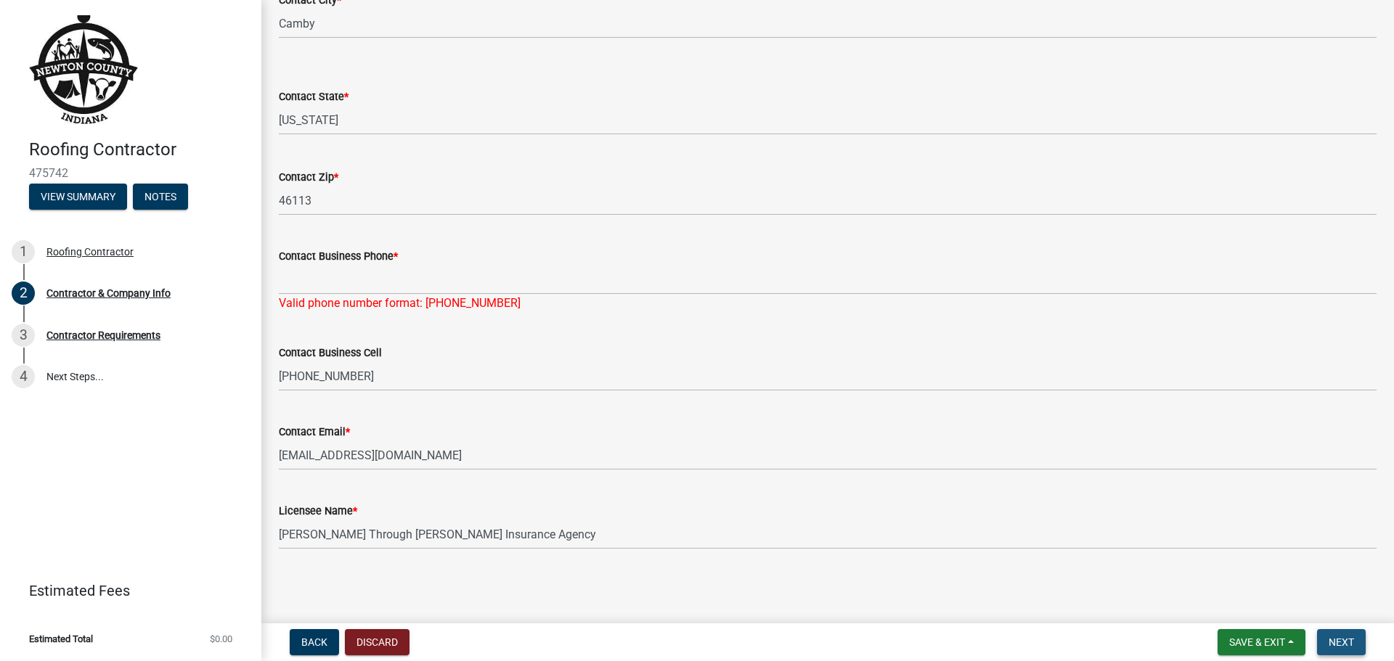
scroll to position [506, 0]
click at [1061, 510] on div "Licensee Name *" at bounding box center [827, 510] width 1097 height 17
click at [1333, 637] on span "Next" at bounding box center [1340, 643] width 25 height 12
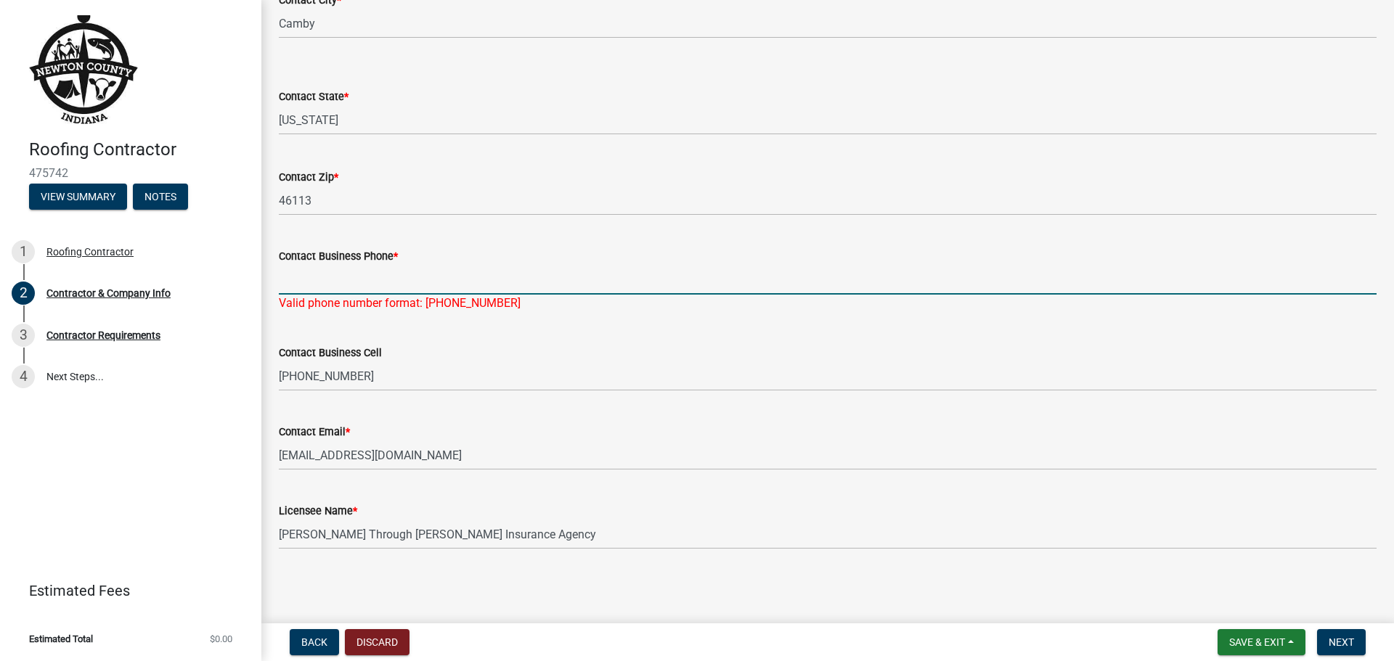
click at [347, 279] on input "Contact Business Phone *" at bounding box center [827, 280] width 1097 height 30
type input "3177280603"
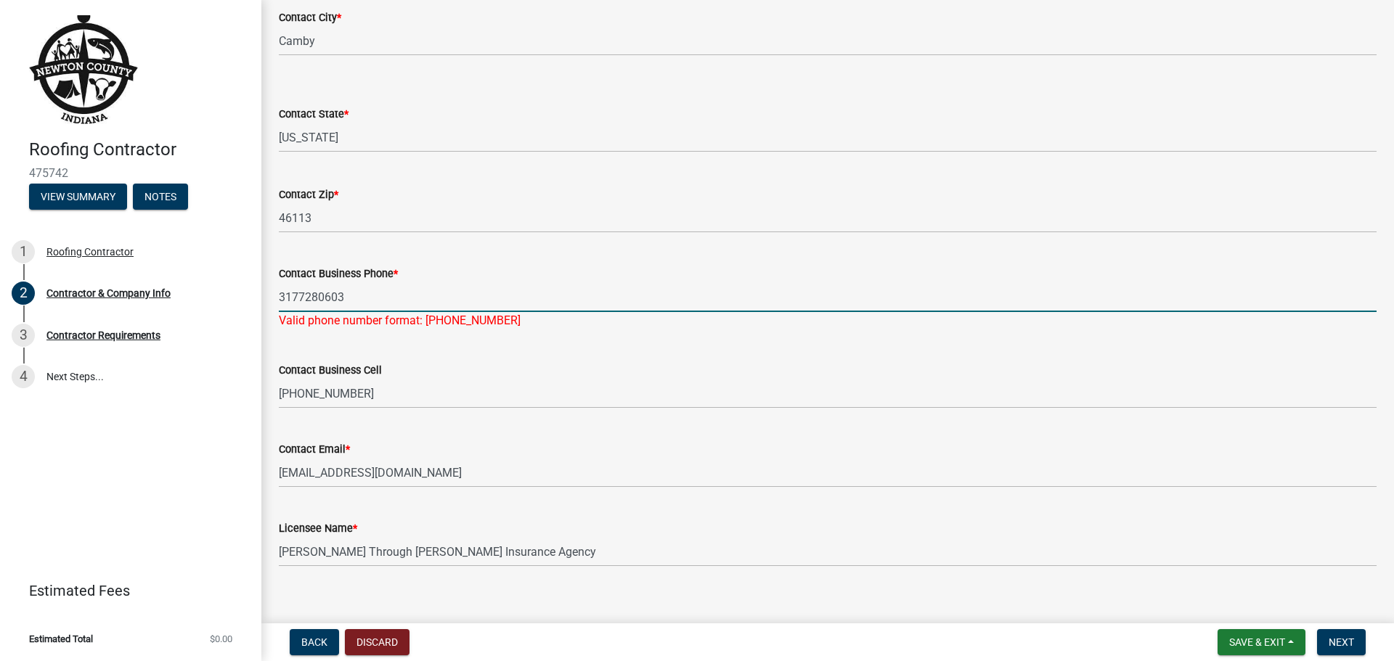
click at [1212, 520] on div "Licensee Name *" at bounding box center [827, 528] width 1097 height 17
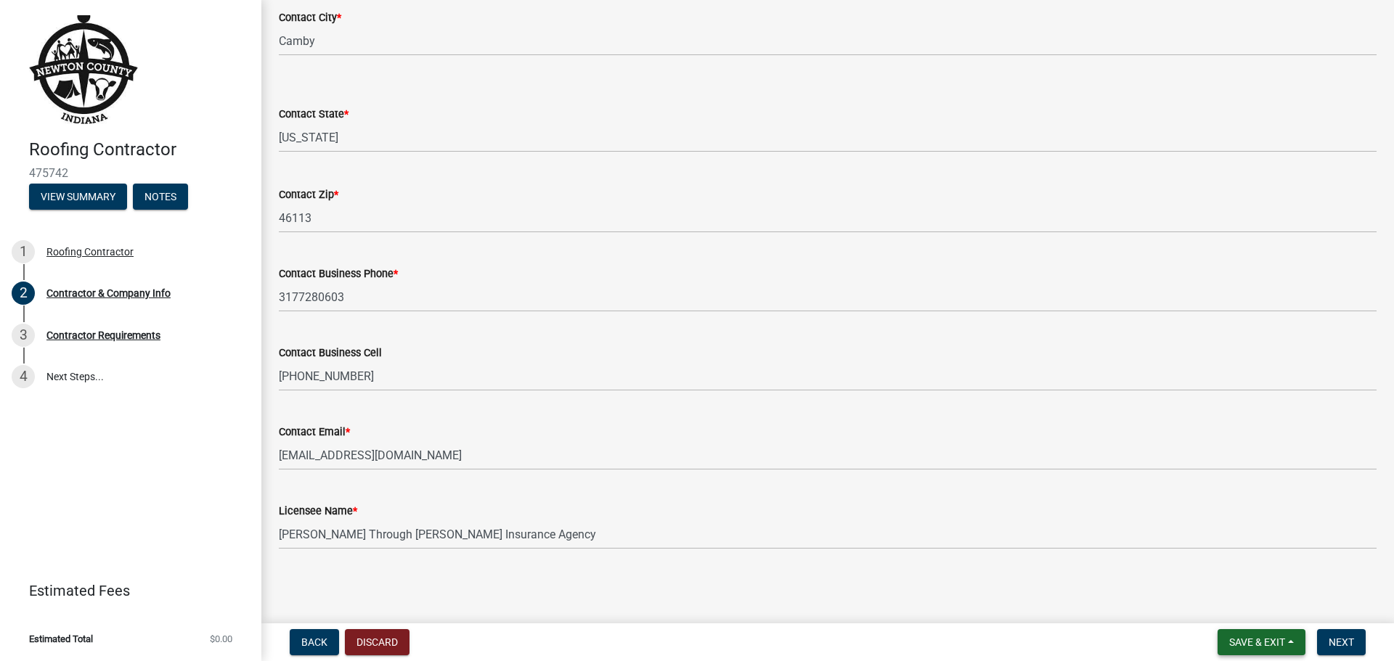
click at [1255, 647] on span "Save & Exit" at bounding box center [1257, 643] width 56 height 12
drag, startPoint x: 1255, startPoint y: 647, endPoint x: 1375, endPoint y: 425, distance: 252.7
click at [1375, 425] on wm-app "Roofing Contractor 475742 View Summary Notes 1 Roofing Contractor 2 Contractor …" at bounding box center [697, 330] width 1394 height 661
click at [1342, 644] on span "Next" at bounding box center [1340, 643] width 25 height 12
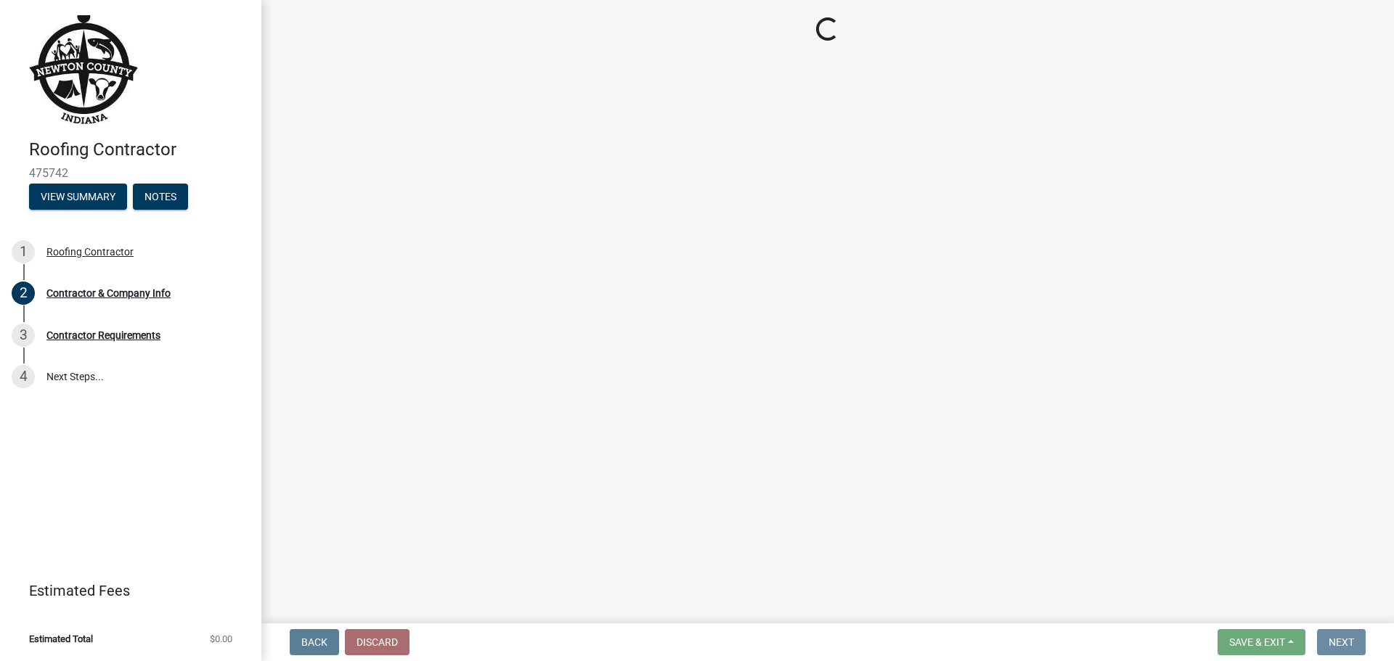
scroll to position [0, 0]
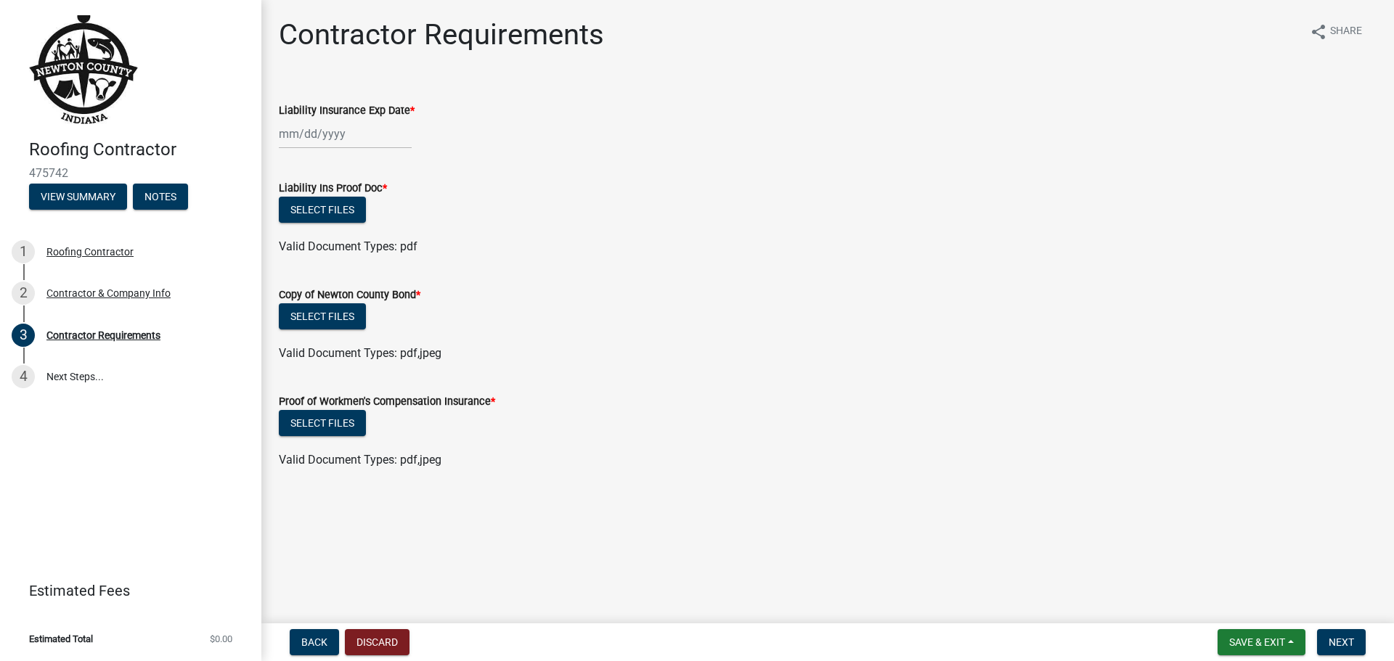
click at [298, 134] on div at bounding box center [345, 134] width 133 height 30
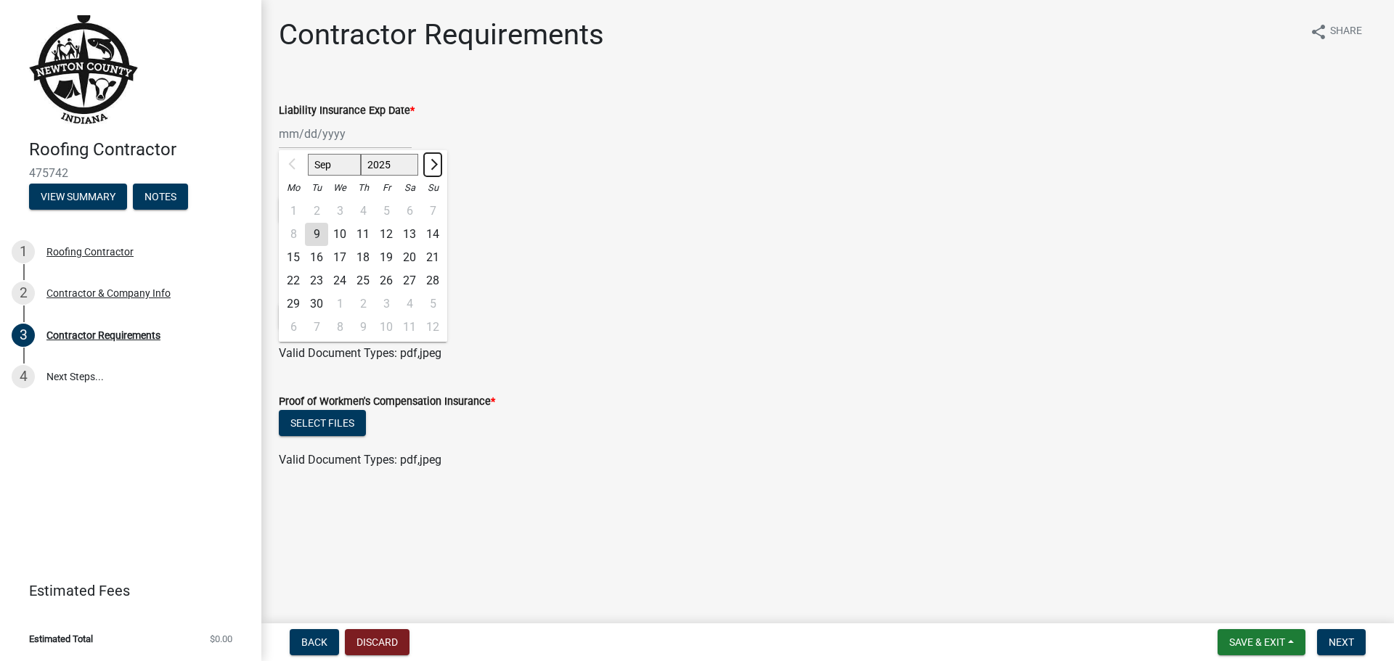
click at [434, 157] on button "Next month" at bounding box center [432, 164] width 17 height 23
select select "1"
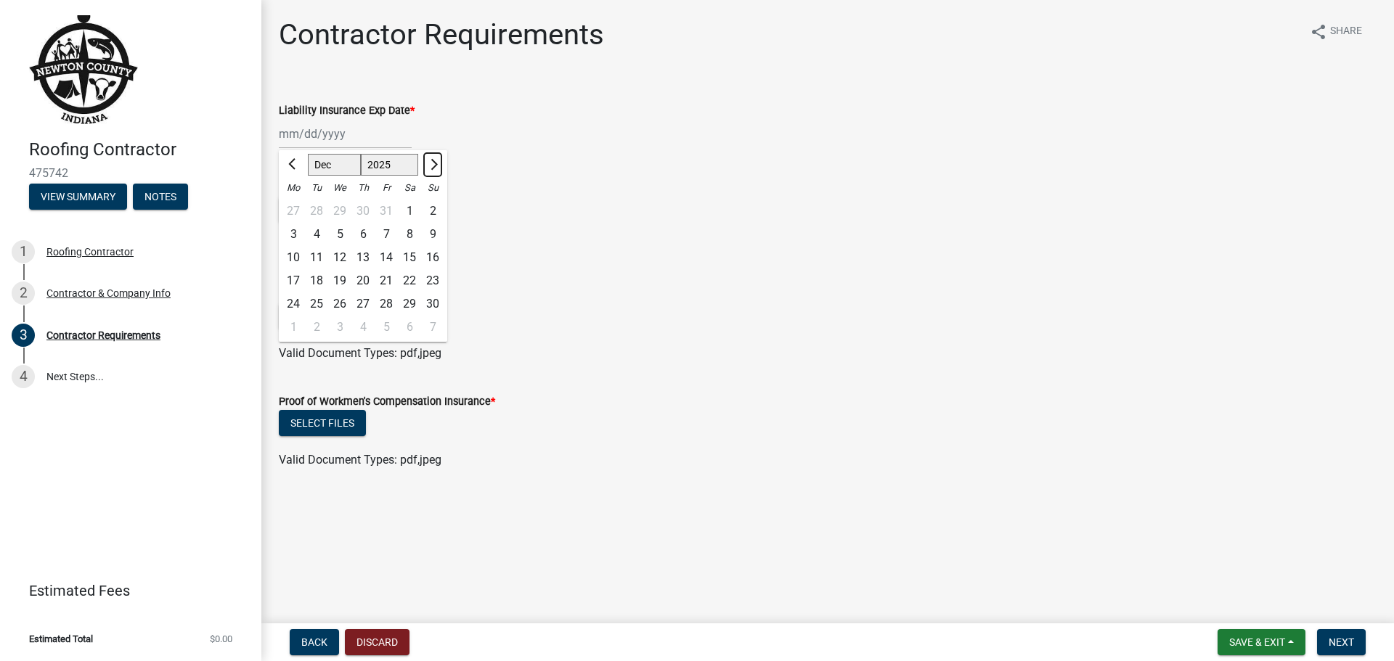
select select "2026"
click at [434, 157] on button "Next month" at bounding box center [432, 164] width 17 height 23
click at [434, 156] on button "Next month" at bounding box center [432, 164] width 17 height 23
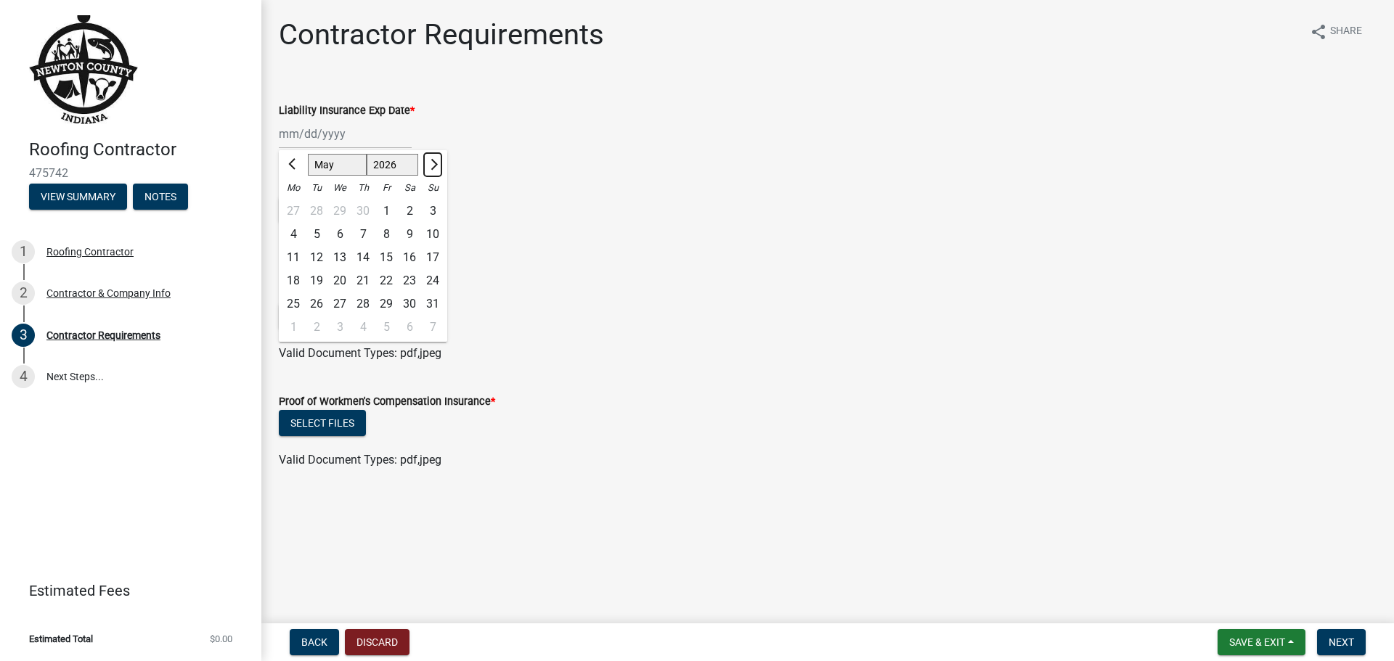
click at [434, 157] on button "Next month" at bounding box center [432, 164] width 17 height 23
select select "8"
click at [339, 235] on div "5" at bounding box center [339, 234] width 23 height 23
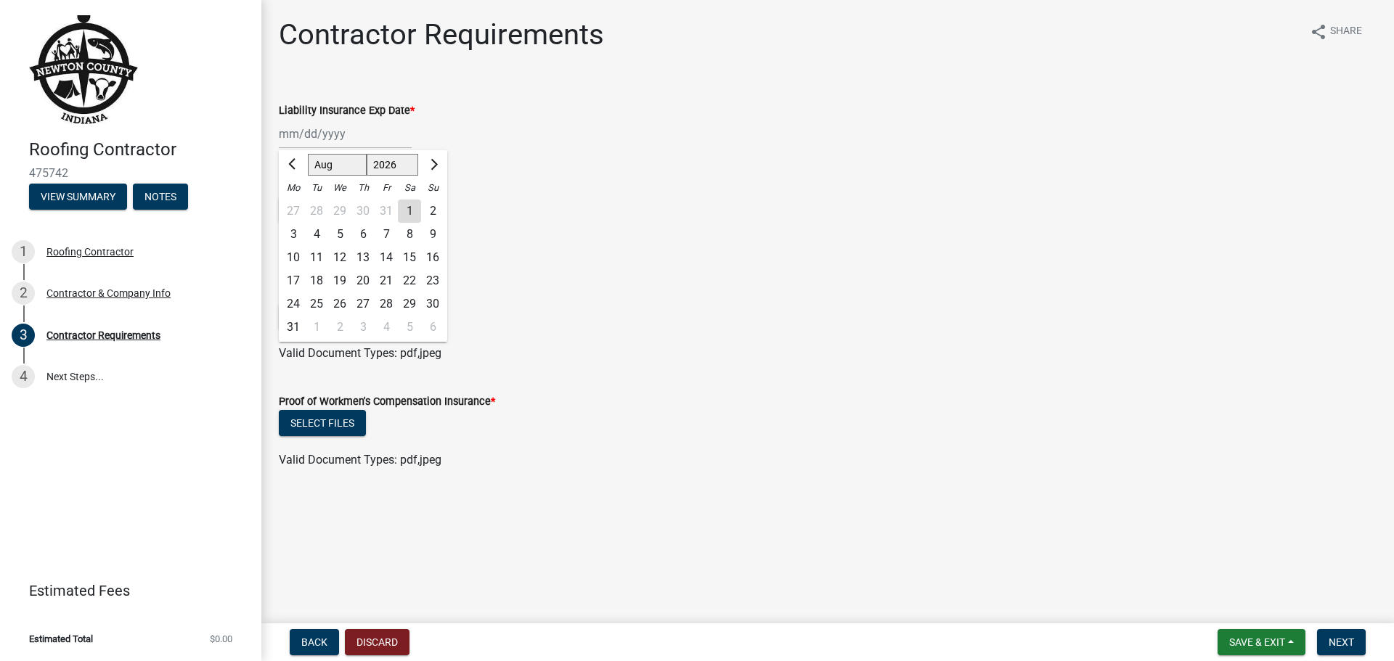
type input "[DATE]"
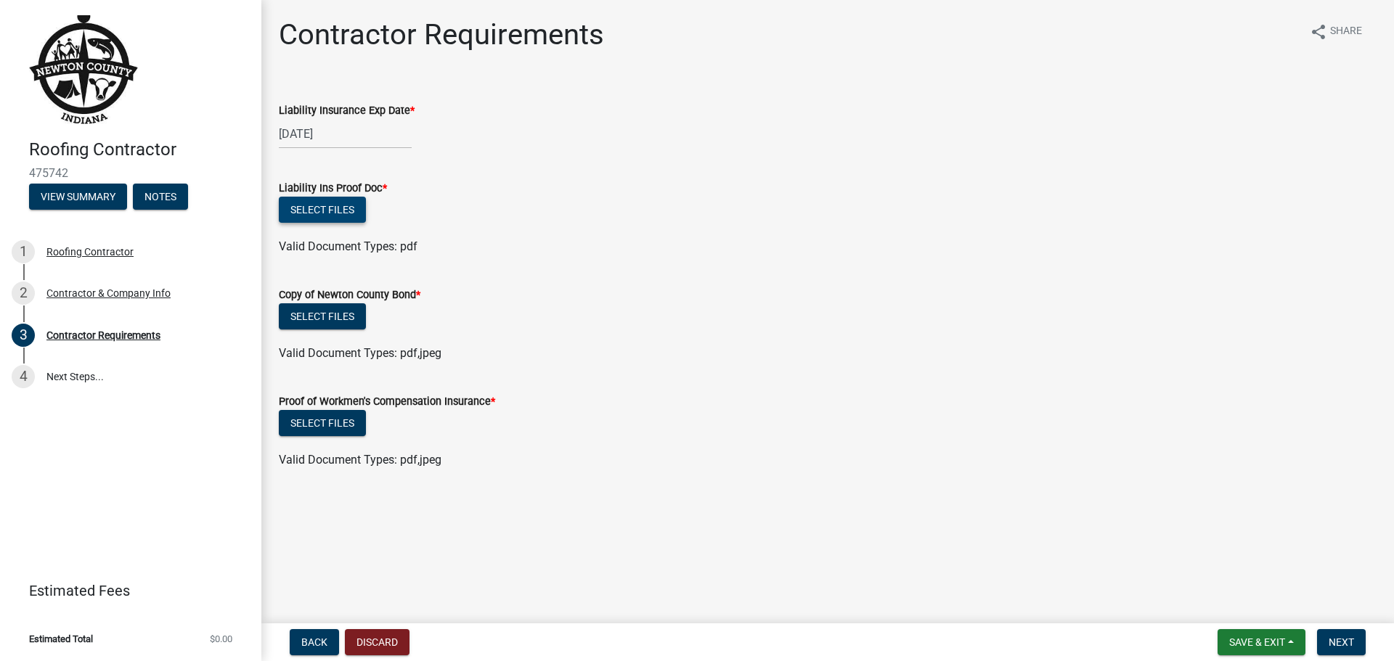
click at [327, 208] on button "Select files" at bounding box center [322, 210] width 87 height 26
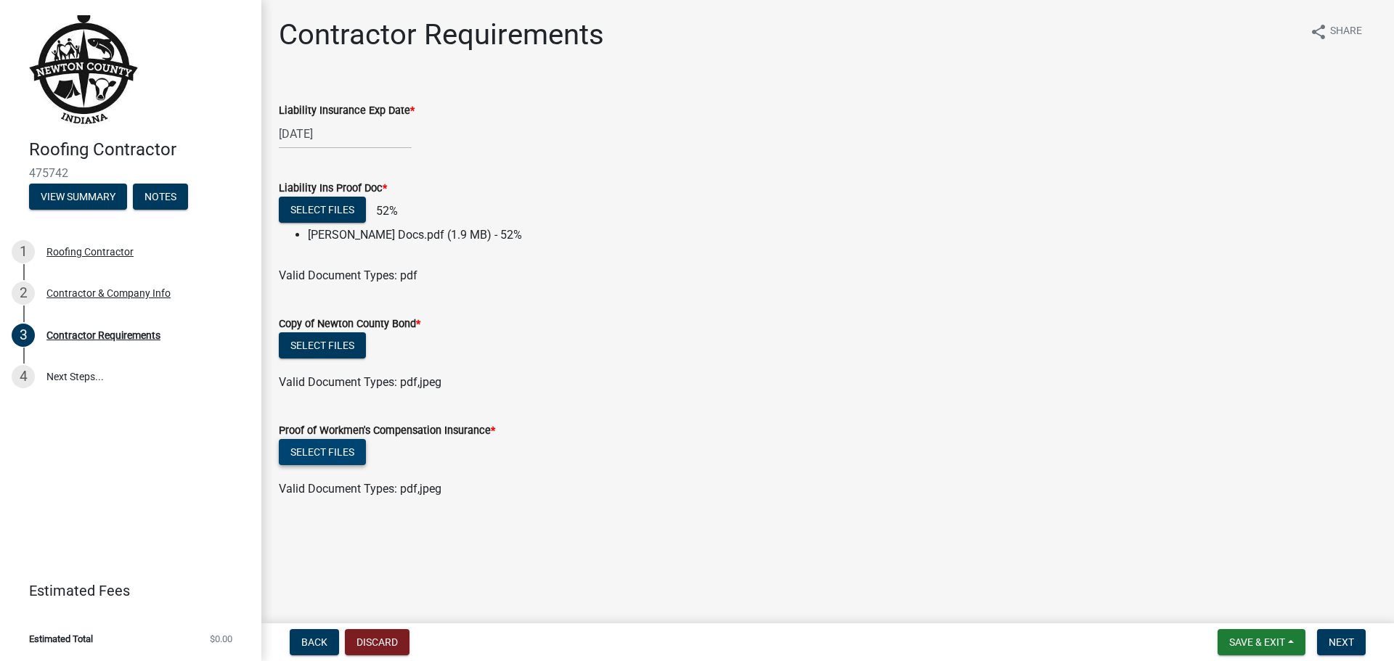
click at [331, 454] on button "Select files" at bounding box center [322, 452] width 87 height 26
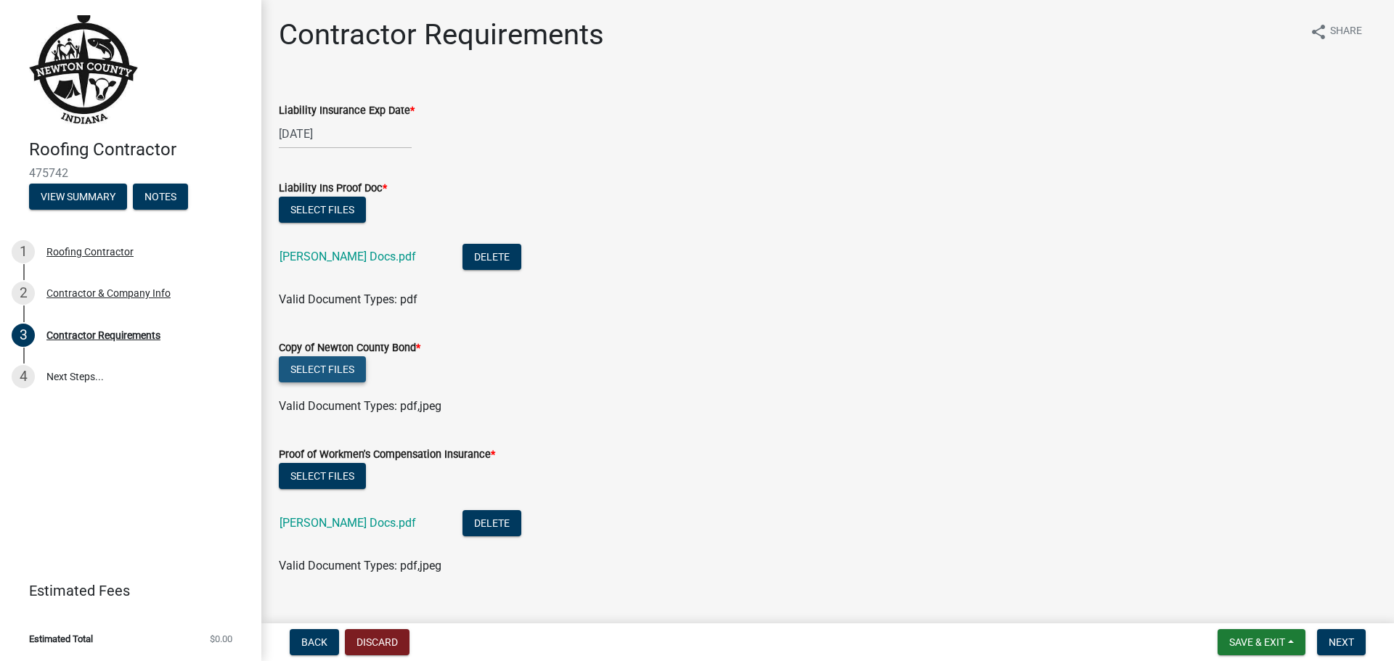
click at [344, 359] on button "Select files" at bounding box center [322, 369] width 87 height 26
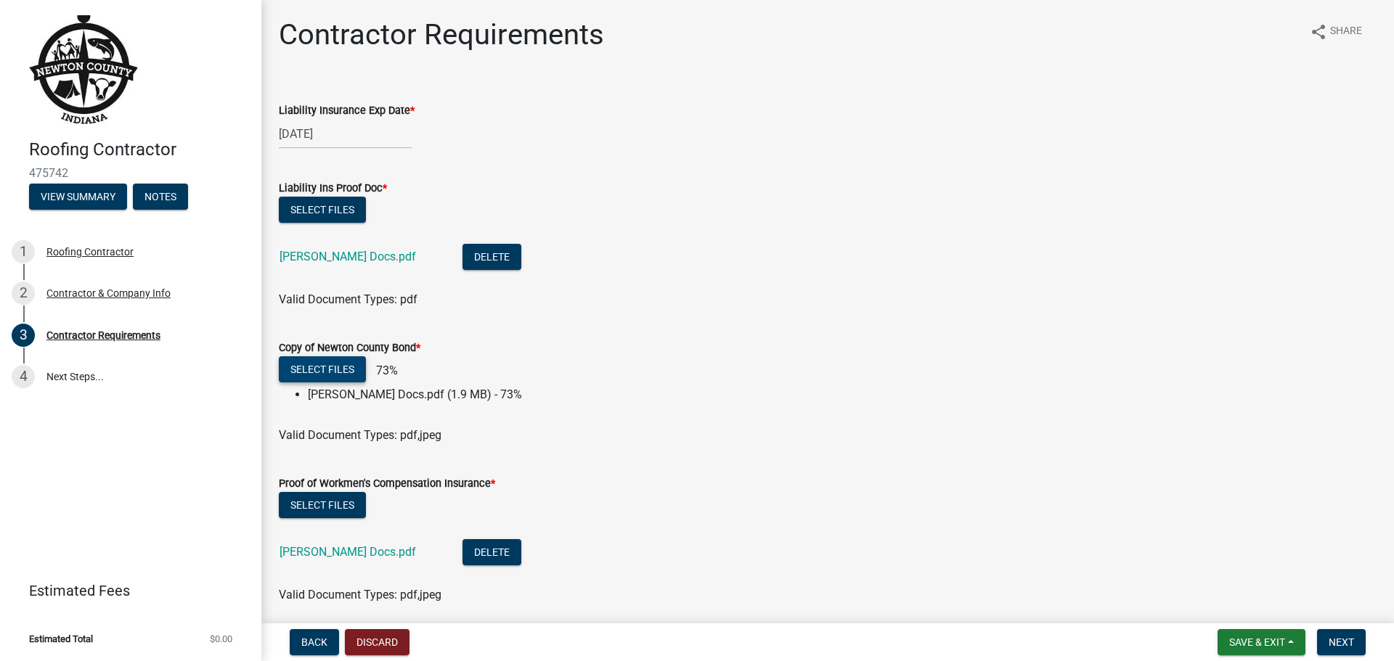
scroll to position [56, 0]
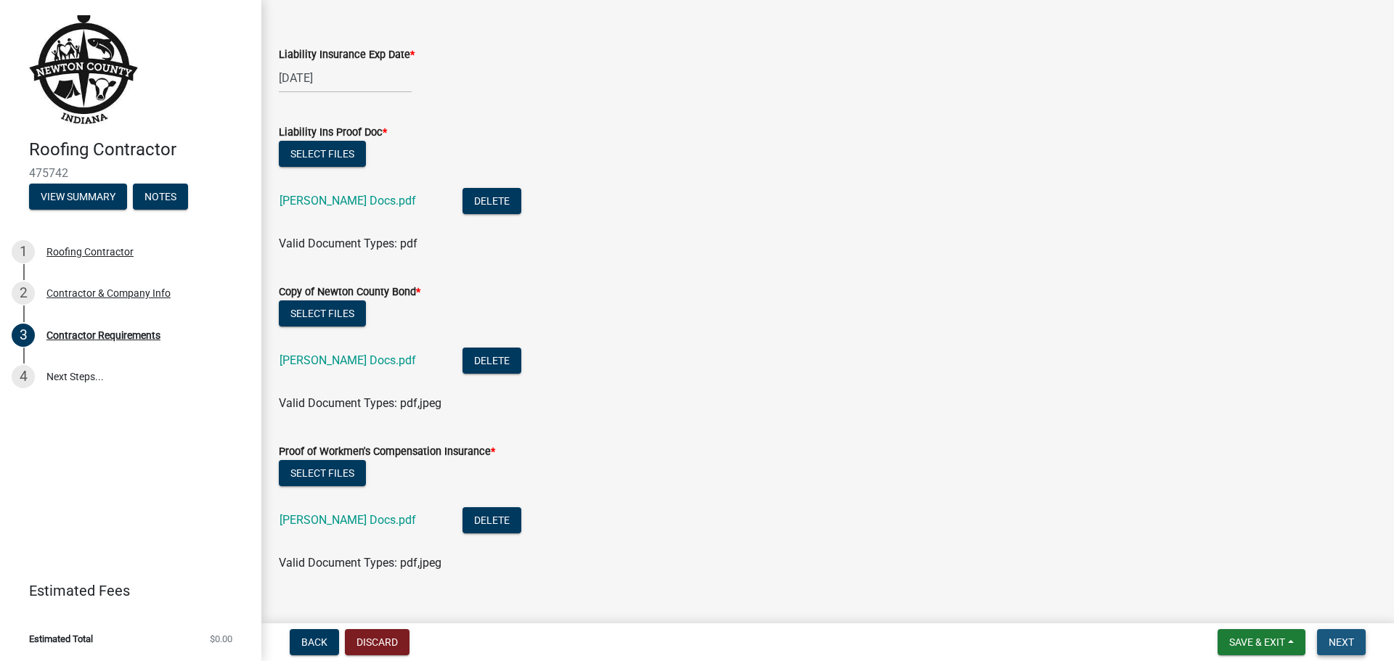
click at [1347, 645] on span "Next" at bounding box center [1340, 643] width 25 height 12
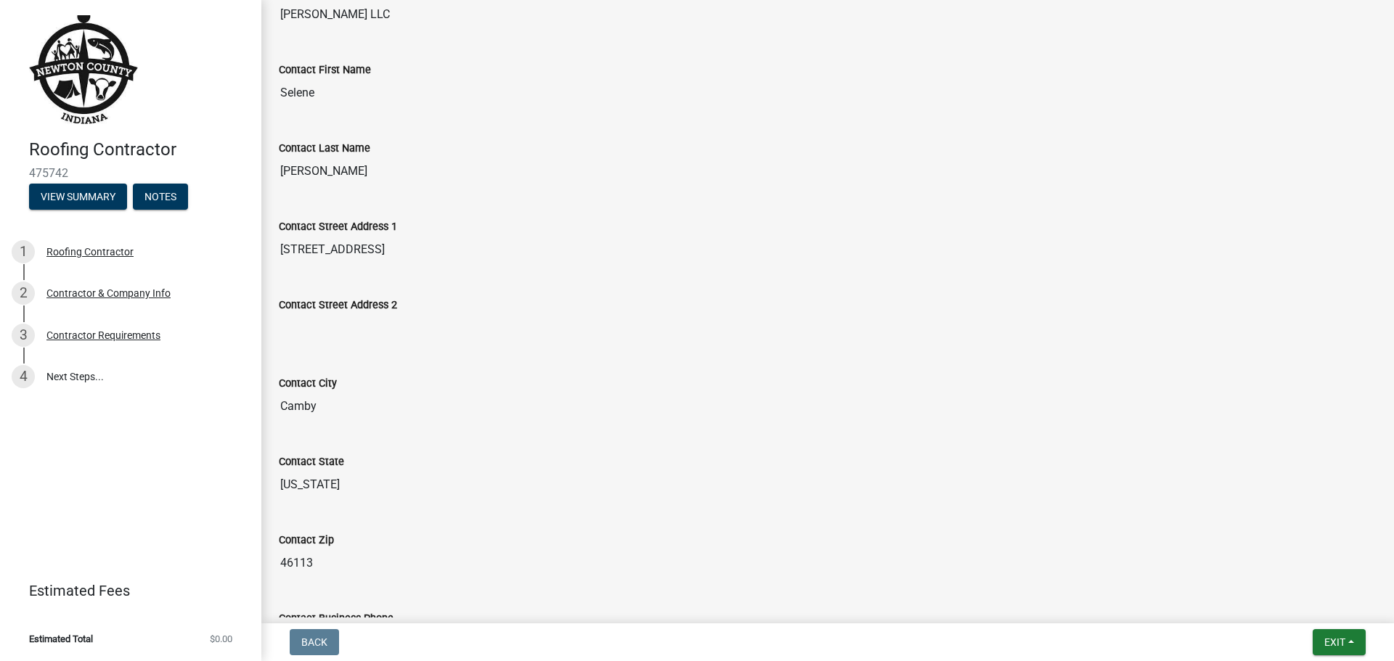
scroll to position [0, 0]
